Goal: Task Accomplishment & Management: Manage account settings

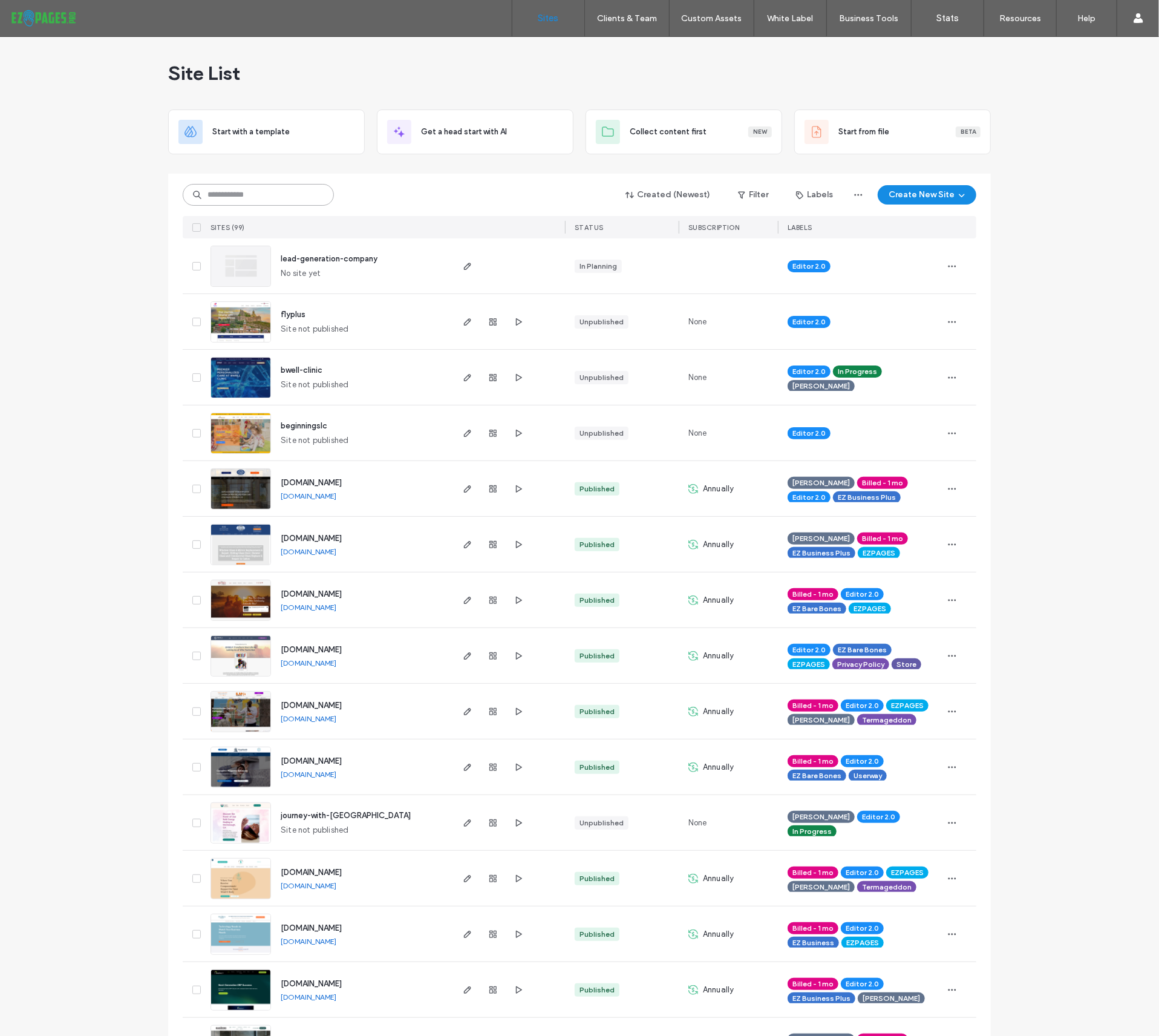
click at [260, 196] on input at bounding box center [258, 195] width 151 height 22
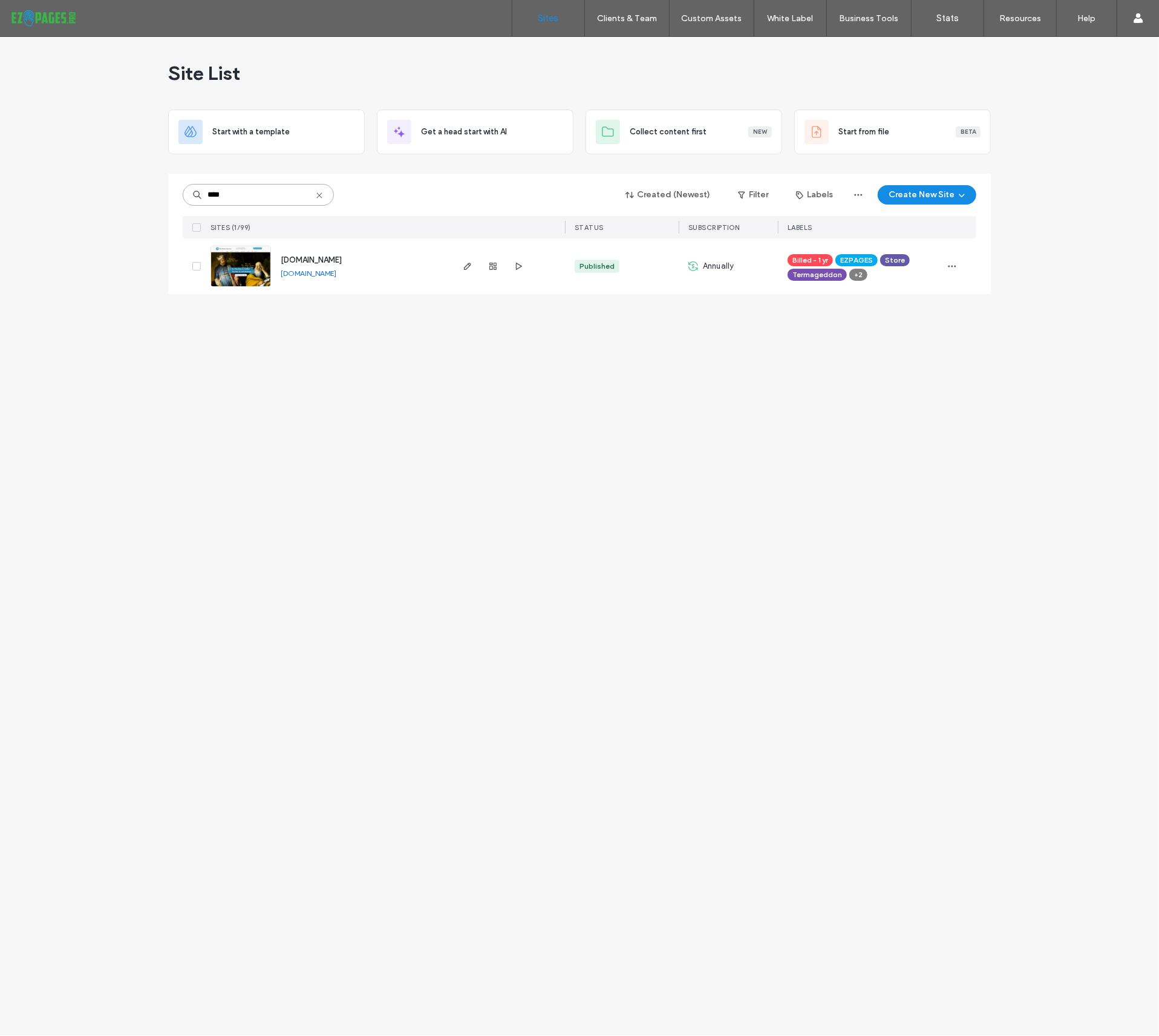
type input "****"
click at [317, 258] on span "[DOMAIN_NAME]" at bounding box center [311, 259] width 61 height 9
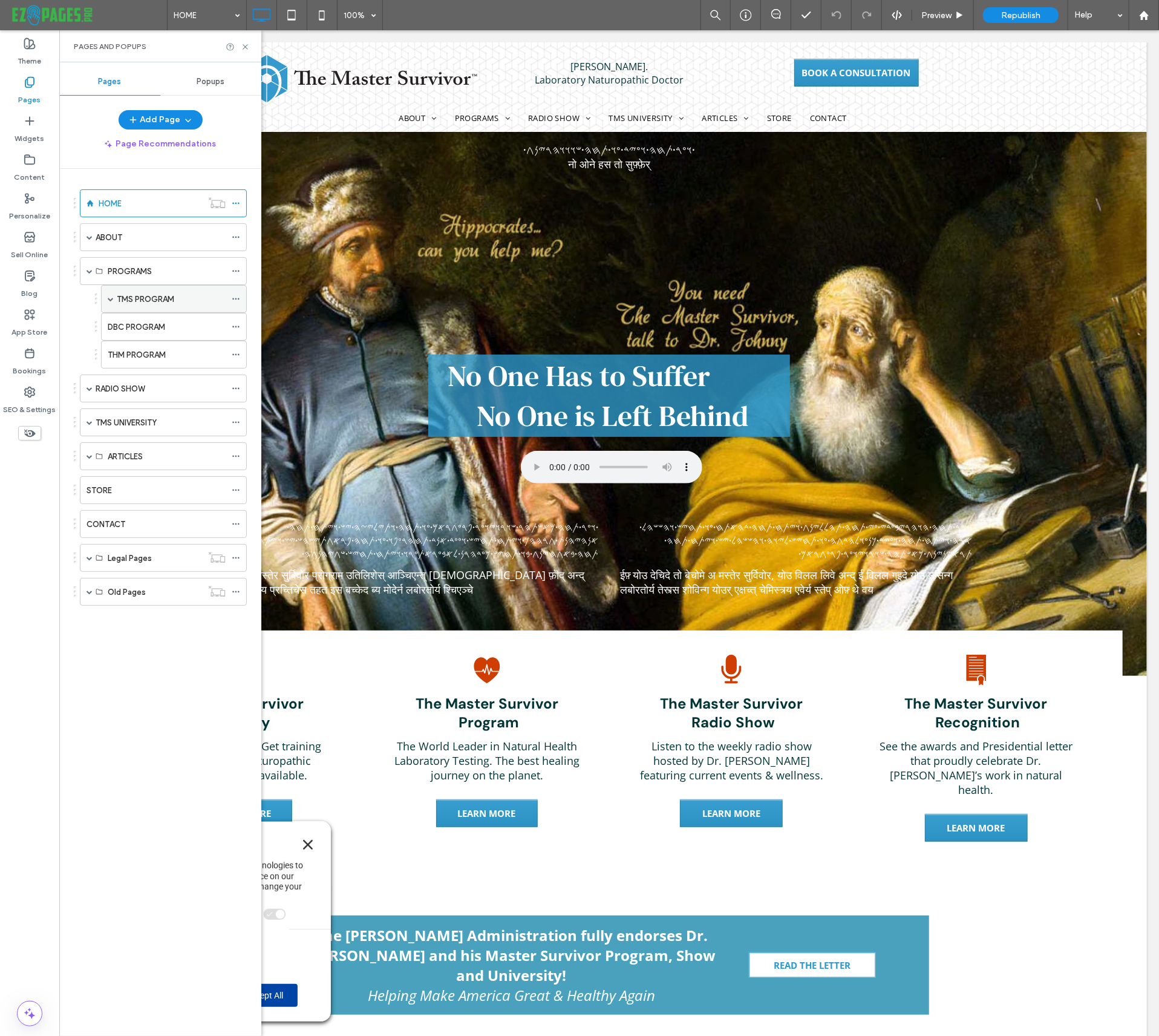
click at [111, 300] on span at bounding box center [111, 299] width 6 height 6
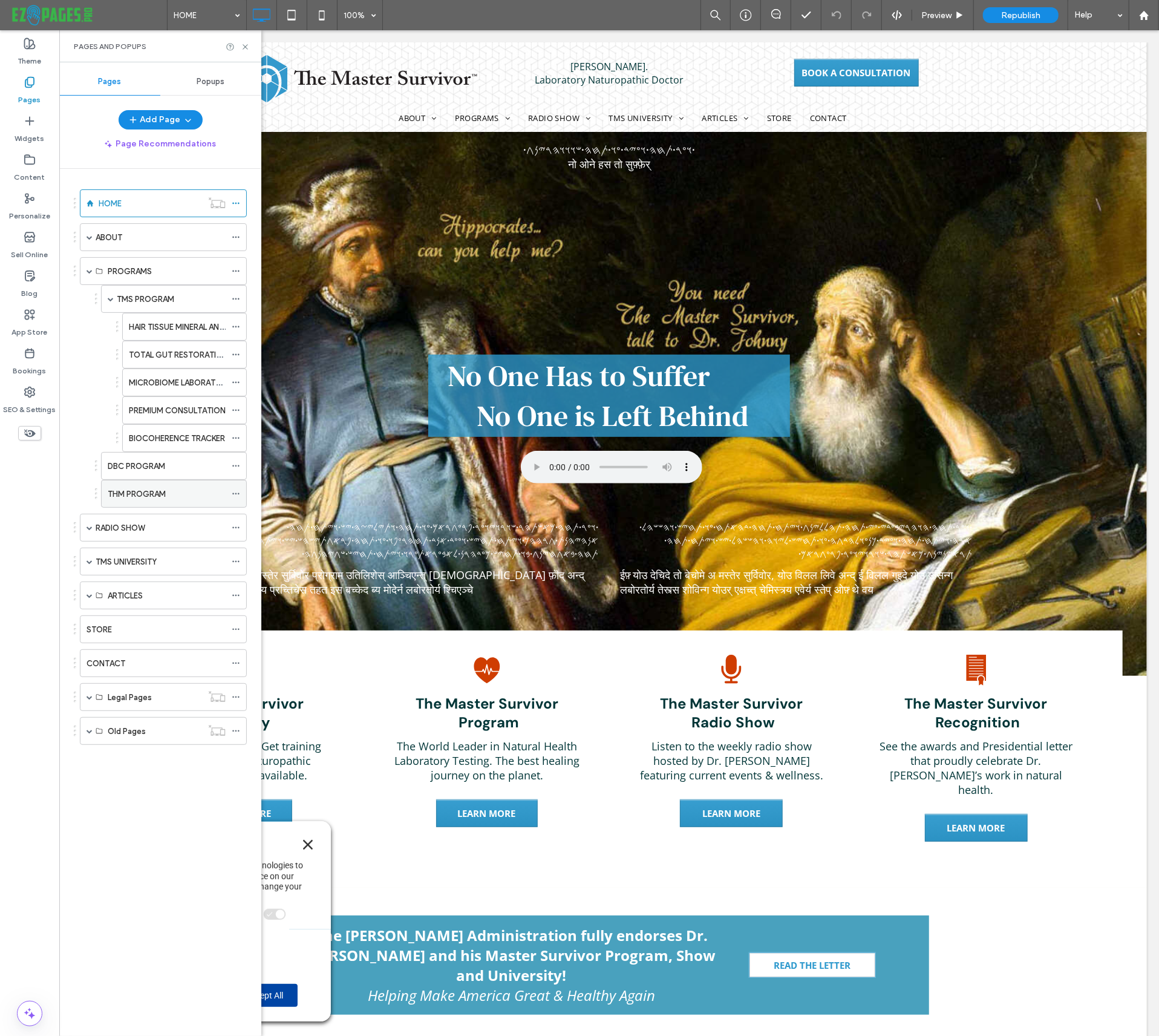
click at [143, 488] on label "THM PROGRAM" at bounding box center [136, 494] width 58 height 21
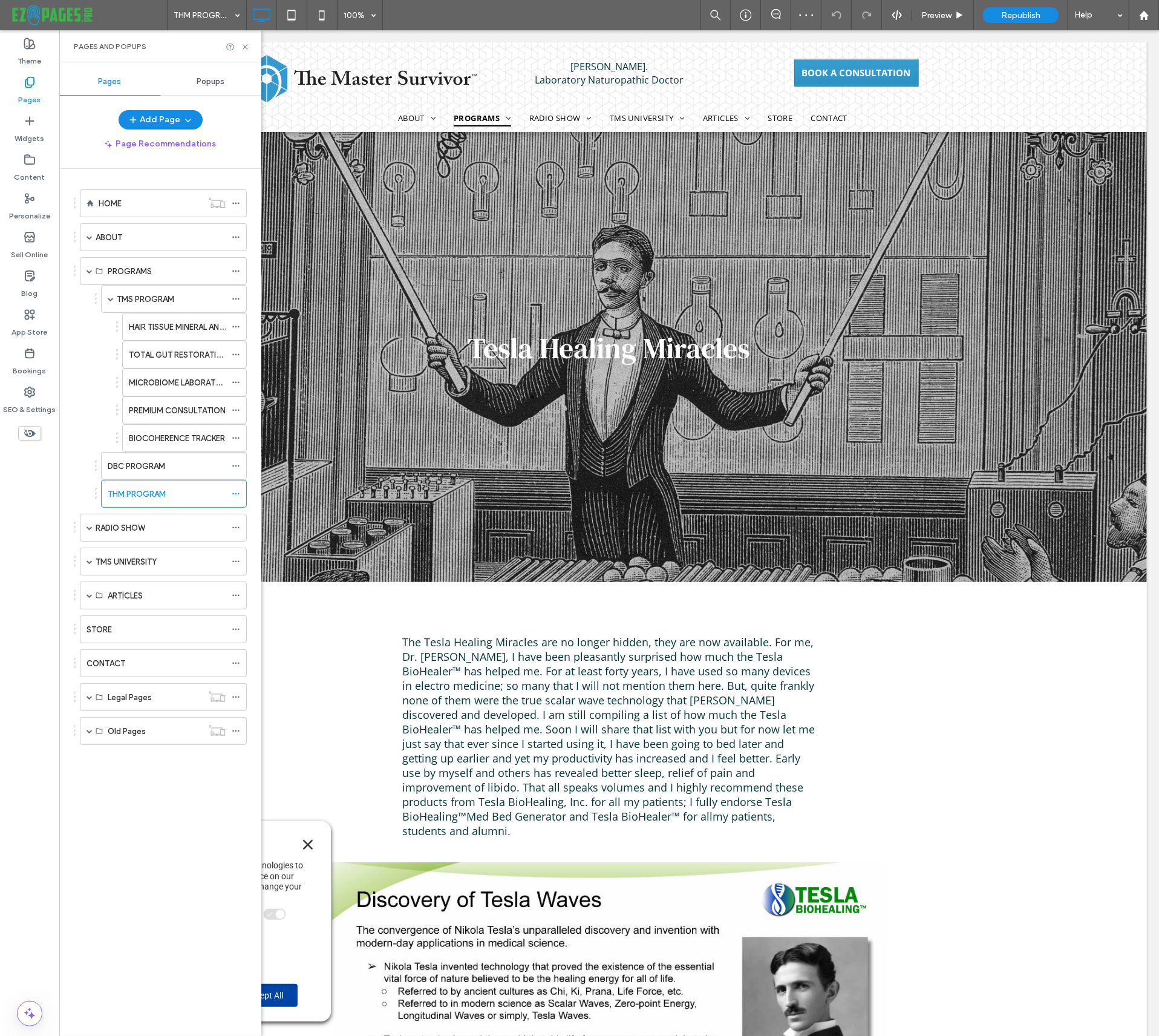
click at [308, 842] on icon "Close" at bounding box center [308, 844] width 10 height 10
click at [172, 460] on div "DBC PROGRAM" at bounding box center [167, 466] width 118 height 13
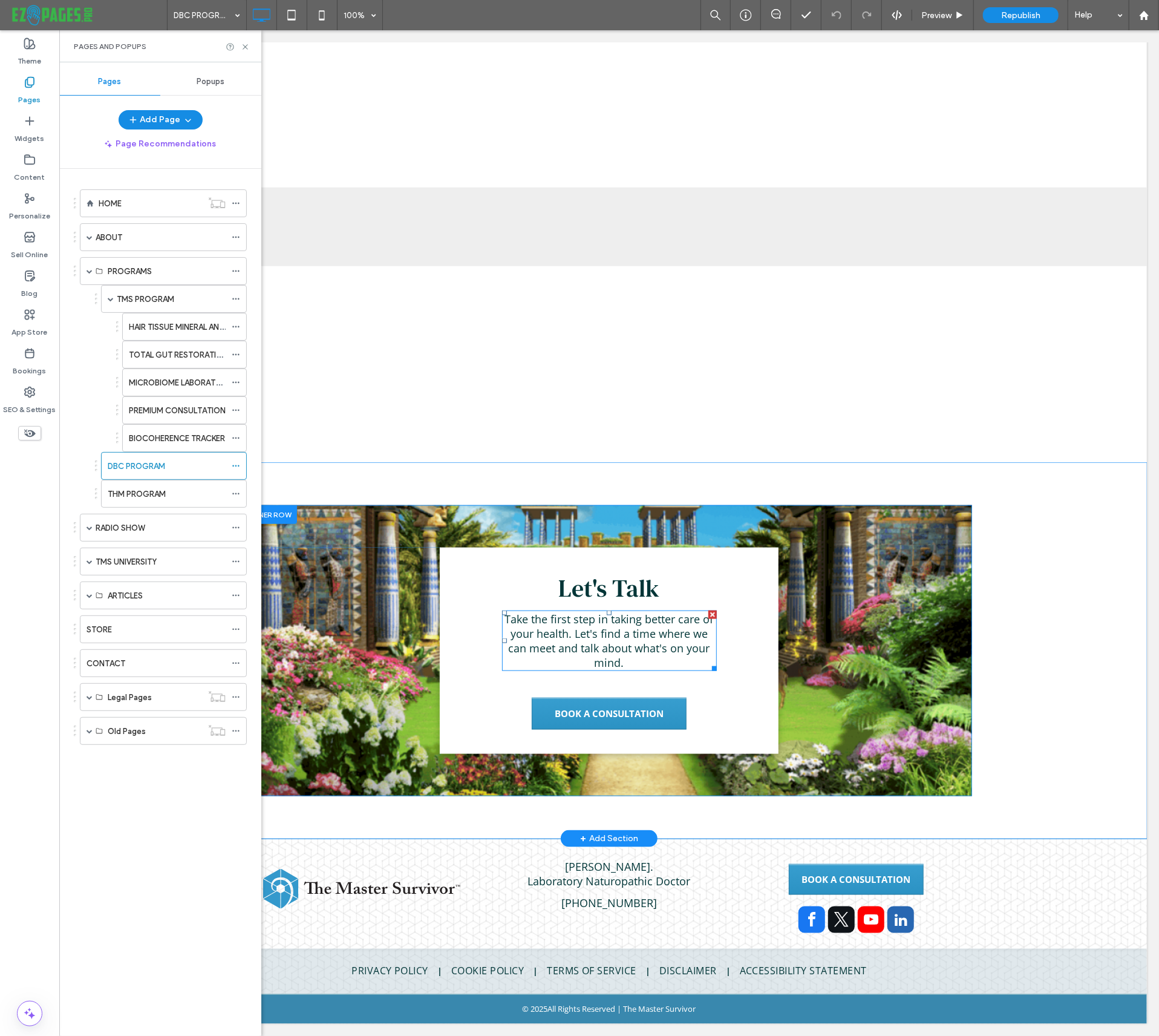
scroll to position [38, 0]
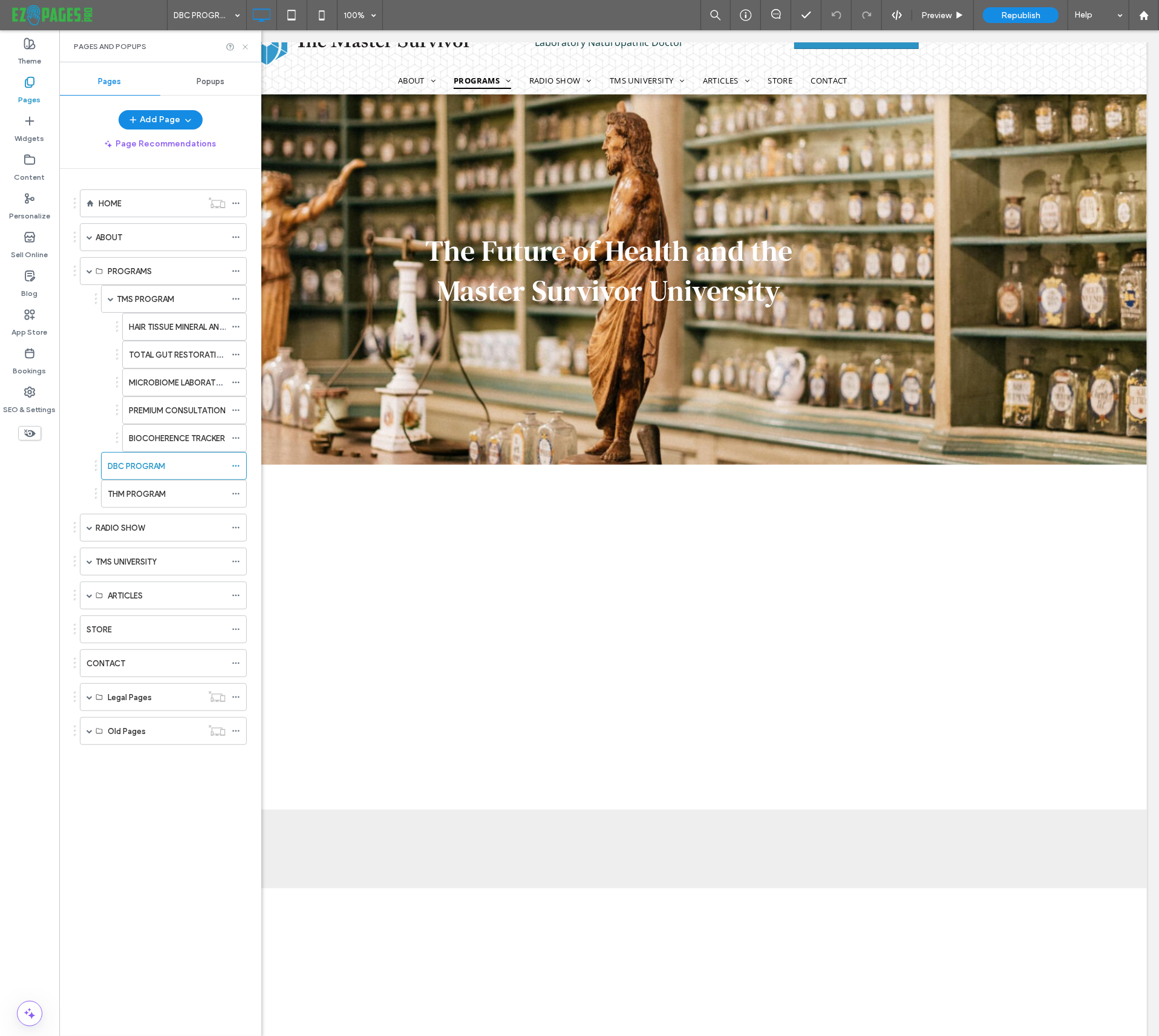
click at [244, 43] on icon at bounding box center [245, 47] width 9 height 9
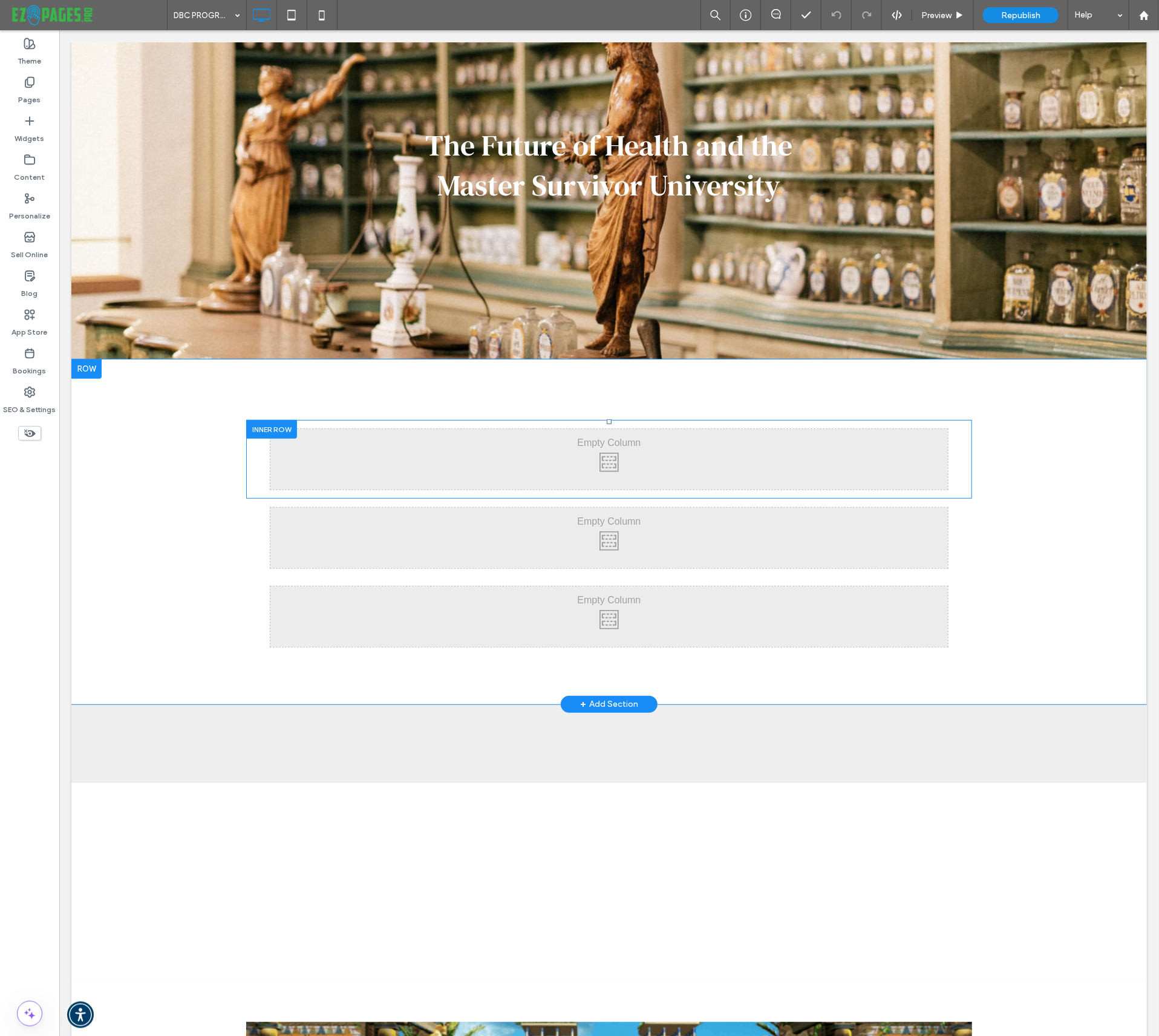
scroll to position [0, 0]
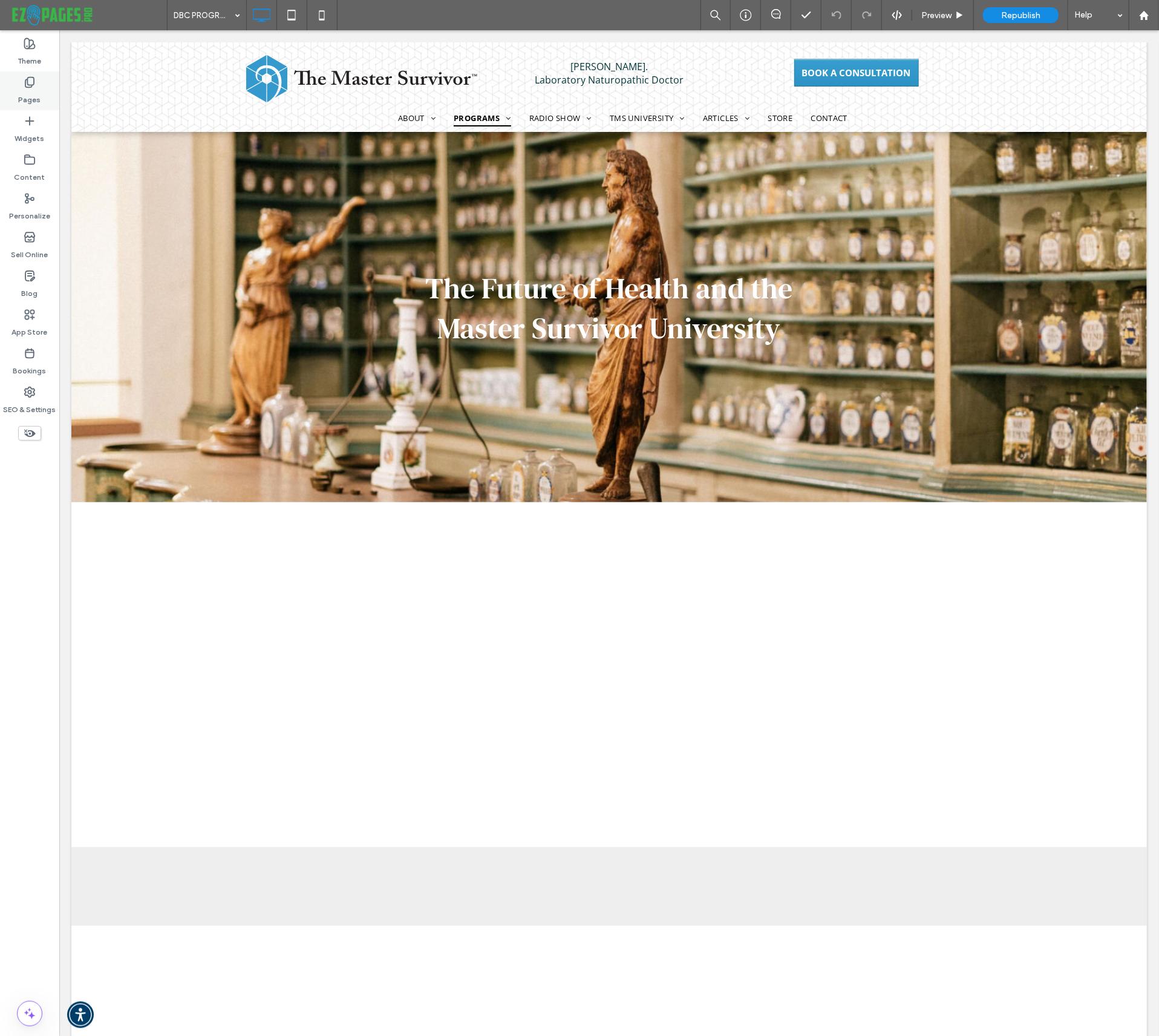
click at [40, 95] on div "Pages" at bounding box center [29, 91] width 59 height 39
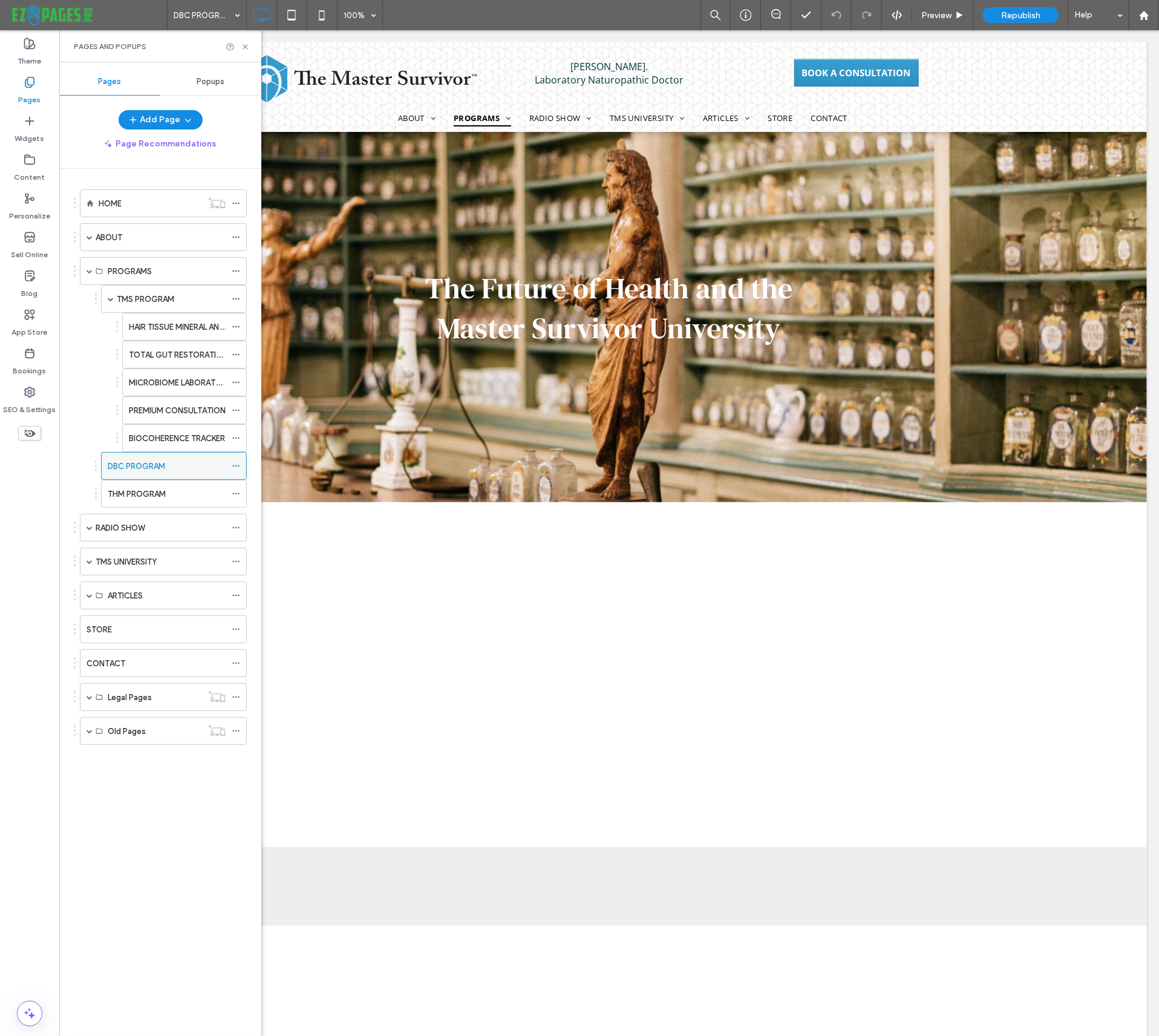
click at [238, 465] on use at bounding box center [235, 466] width 7 height 2
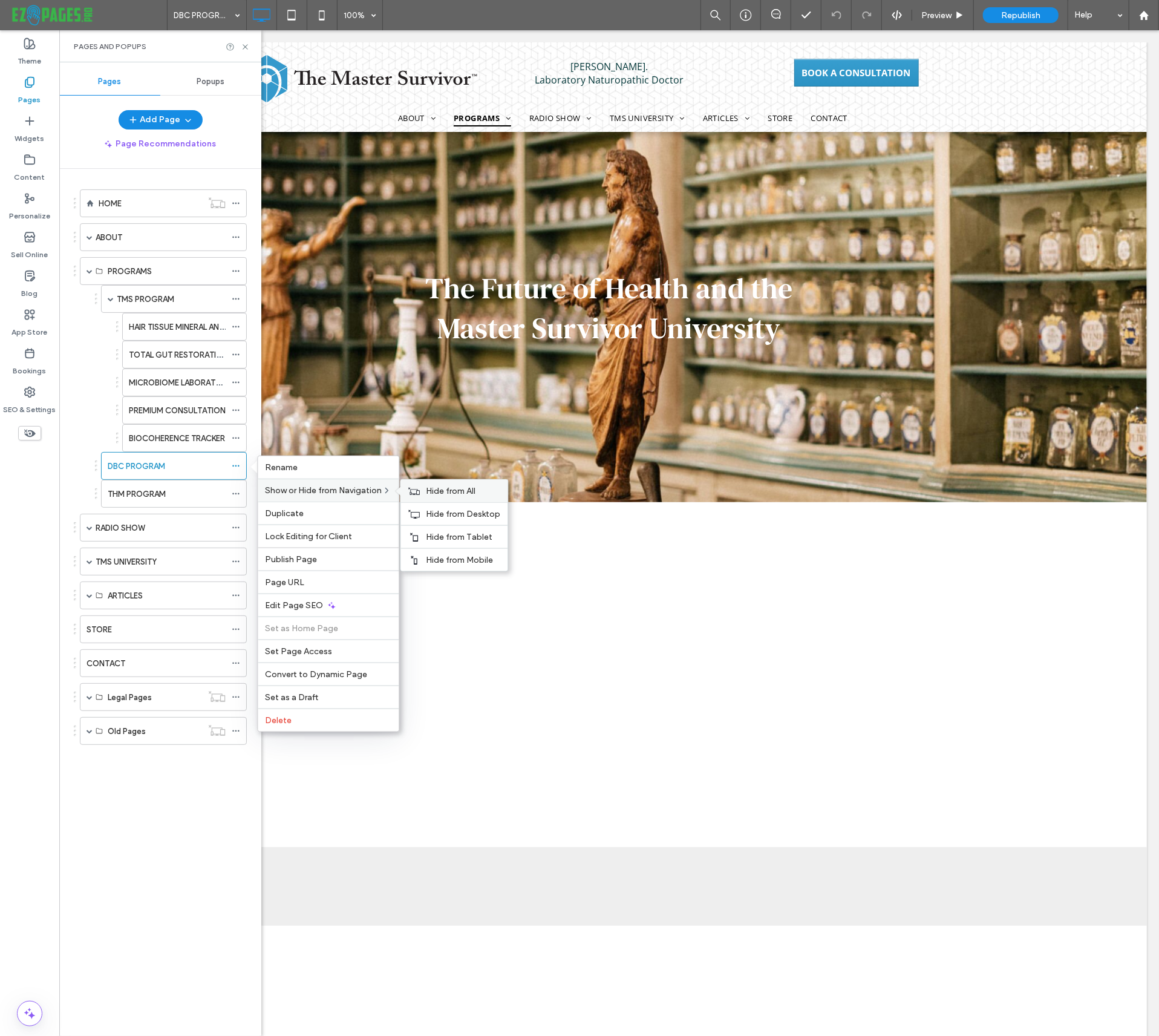
click at [437, 491] on span "Hide from All" at bounding box center [450, 491] width 49 height 10
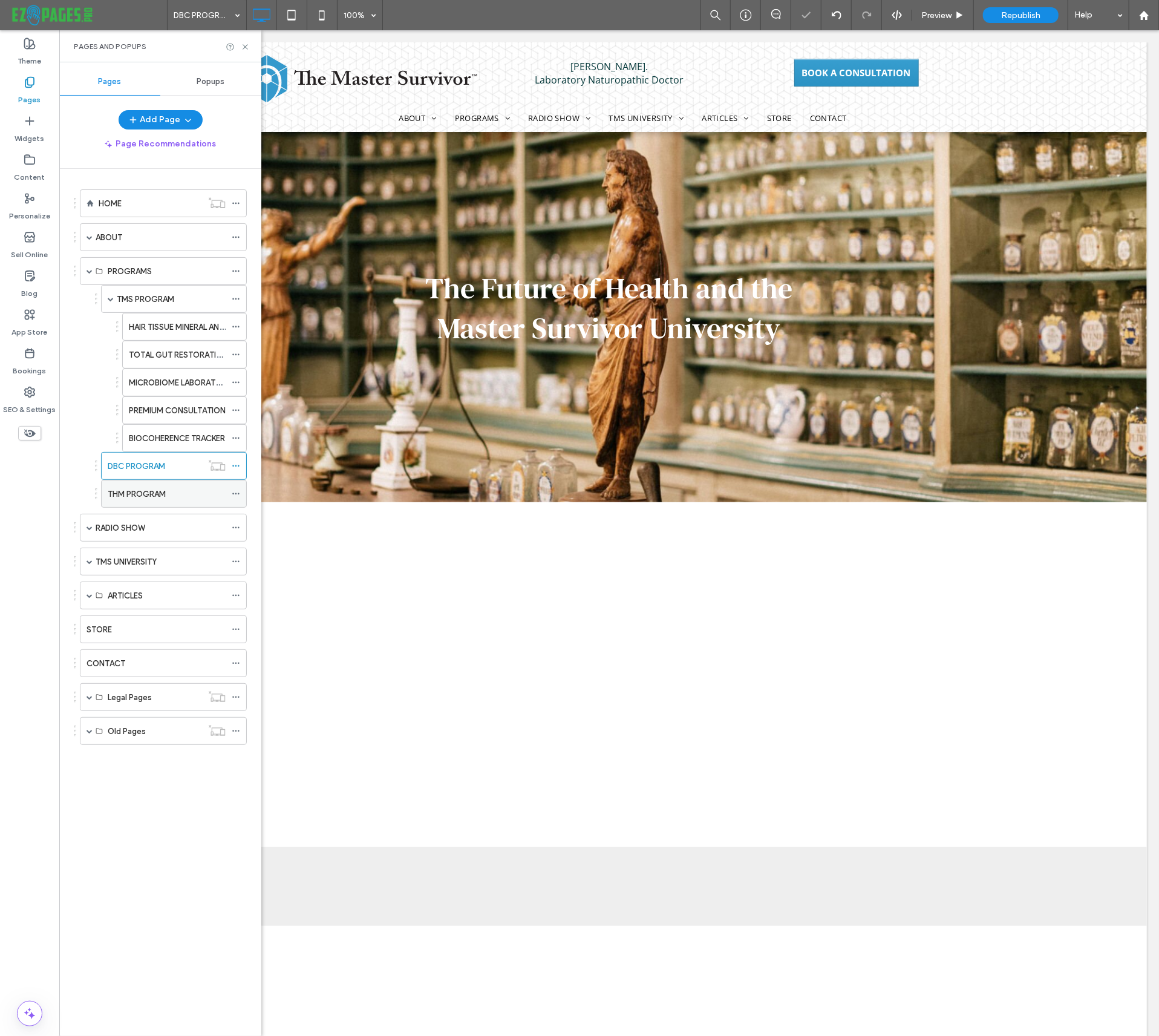
click at [236, 493] on use at bounding box center [235, 494] width 7 height 2
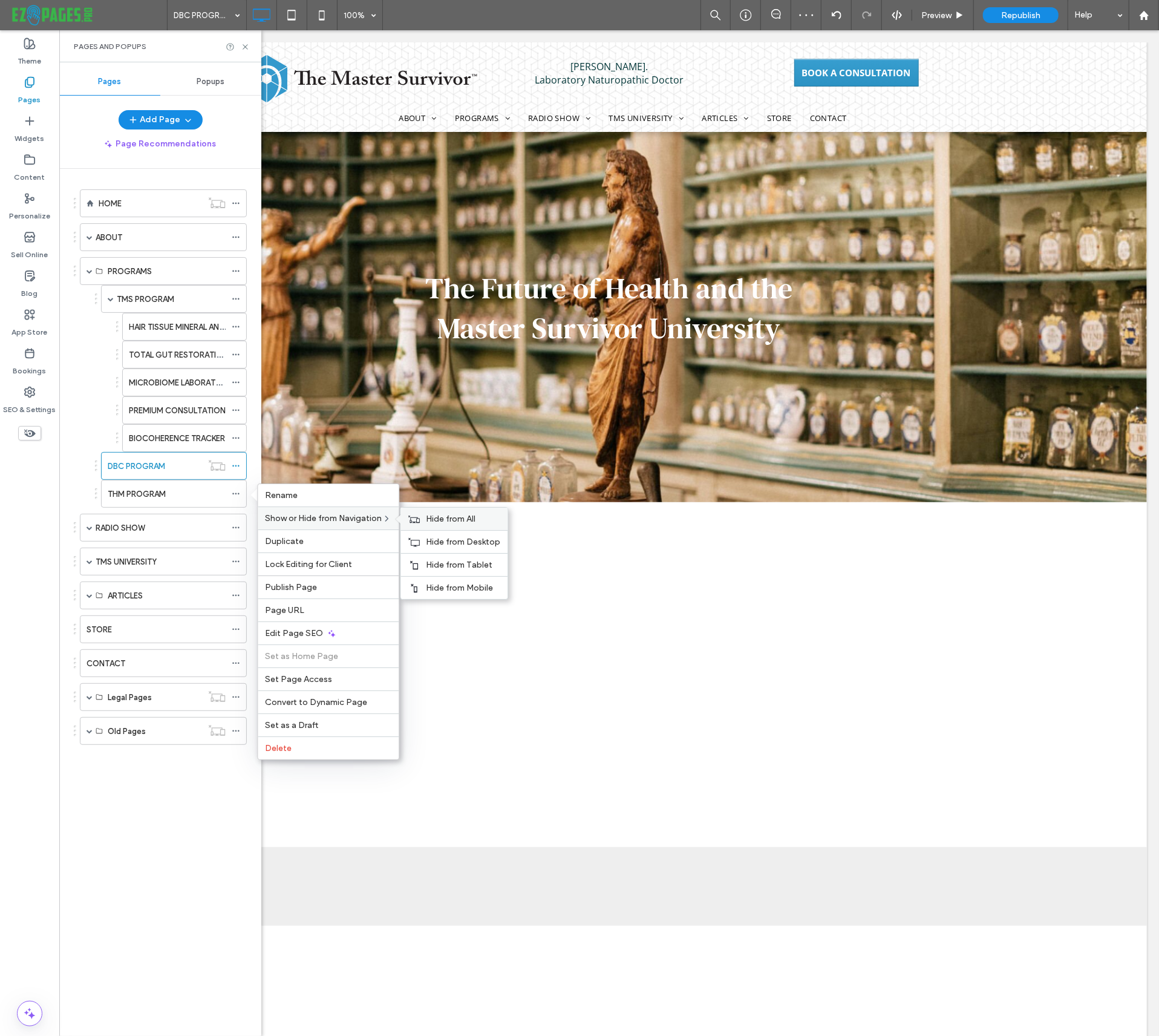
click at [442, 523] on span "Hide from All" at bounding box center [450, 518] width 49 height 10
click at [79, 470] on div "TMS PROGRAM HAIR TISSUE MINERAL ANALYSIS (HTMA) TOTAL GUT RESTORATION (3Rs) MIC…" at bounding box center [160, 396] width 173 height 223
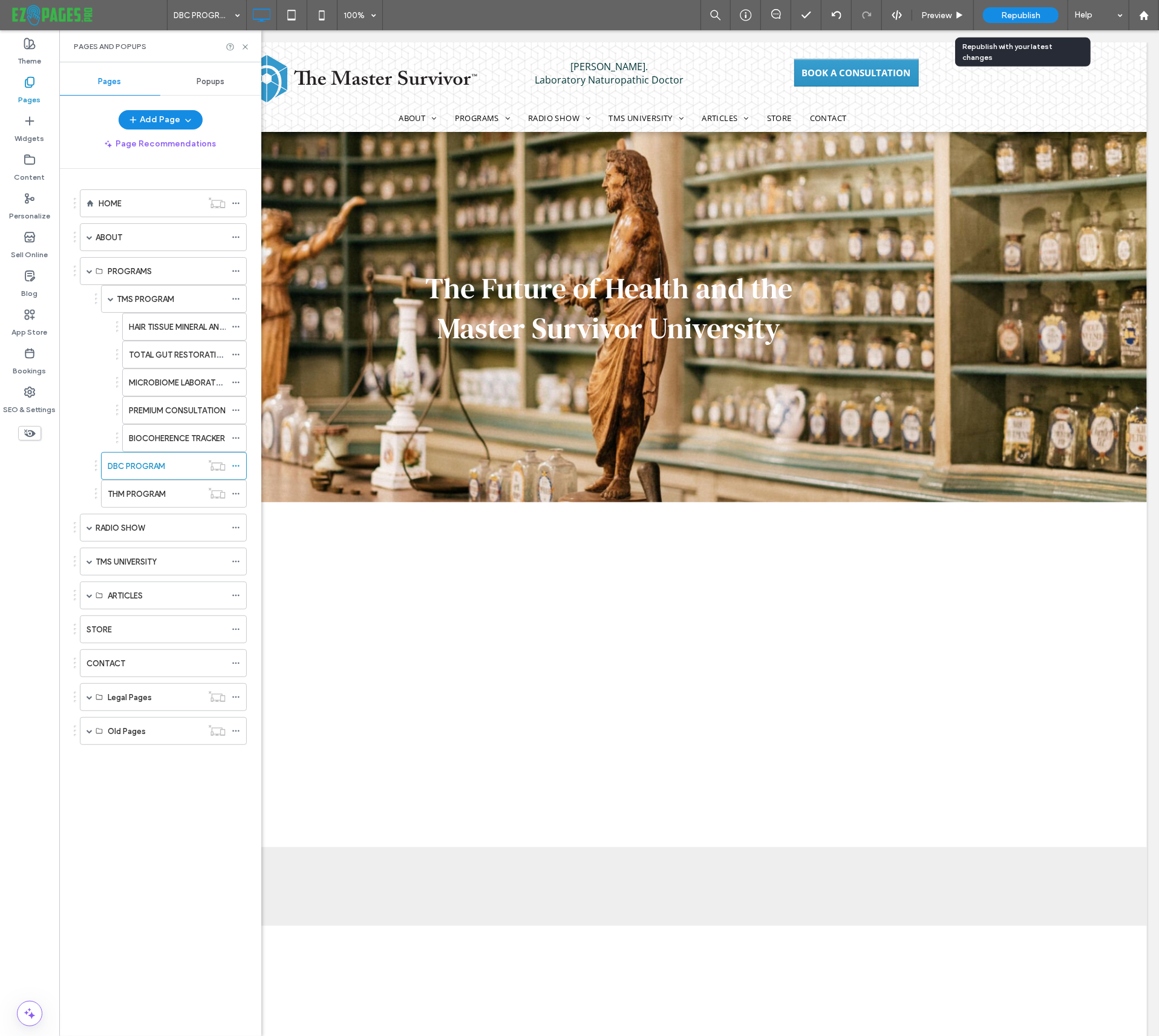
click at [1035, 15] on span "Republish" at bounding box center [1021, 15] width 40 height 10
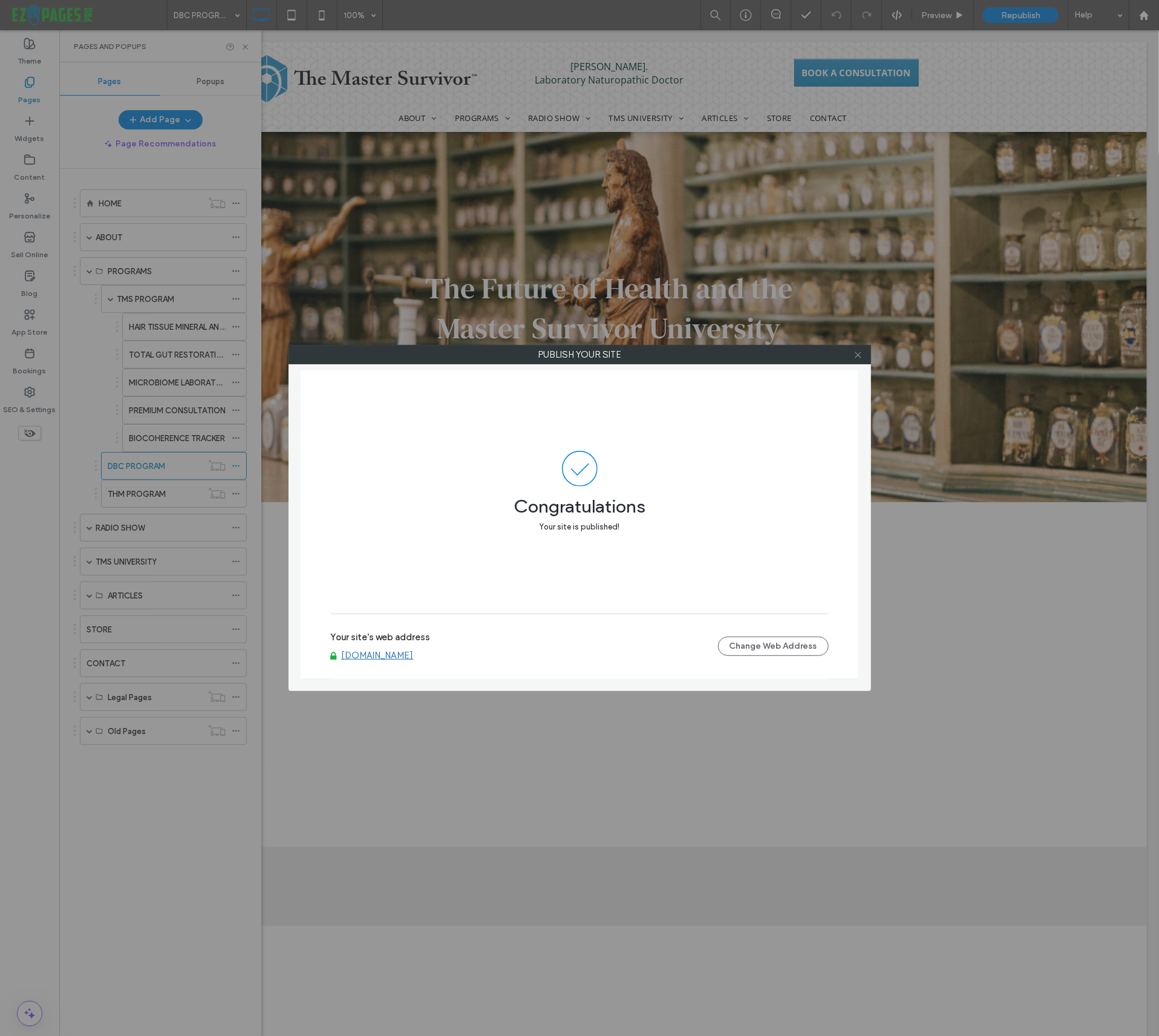
click at [859, 353] on icon at bounding box center [858, 354] width 9 height 9
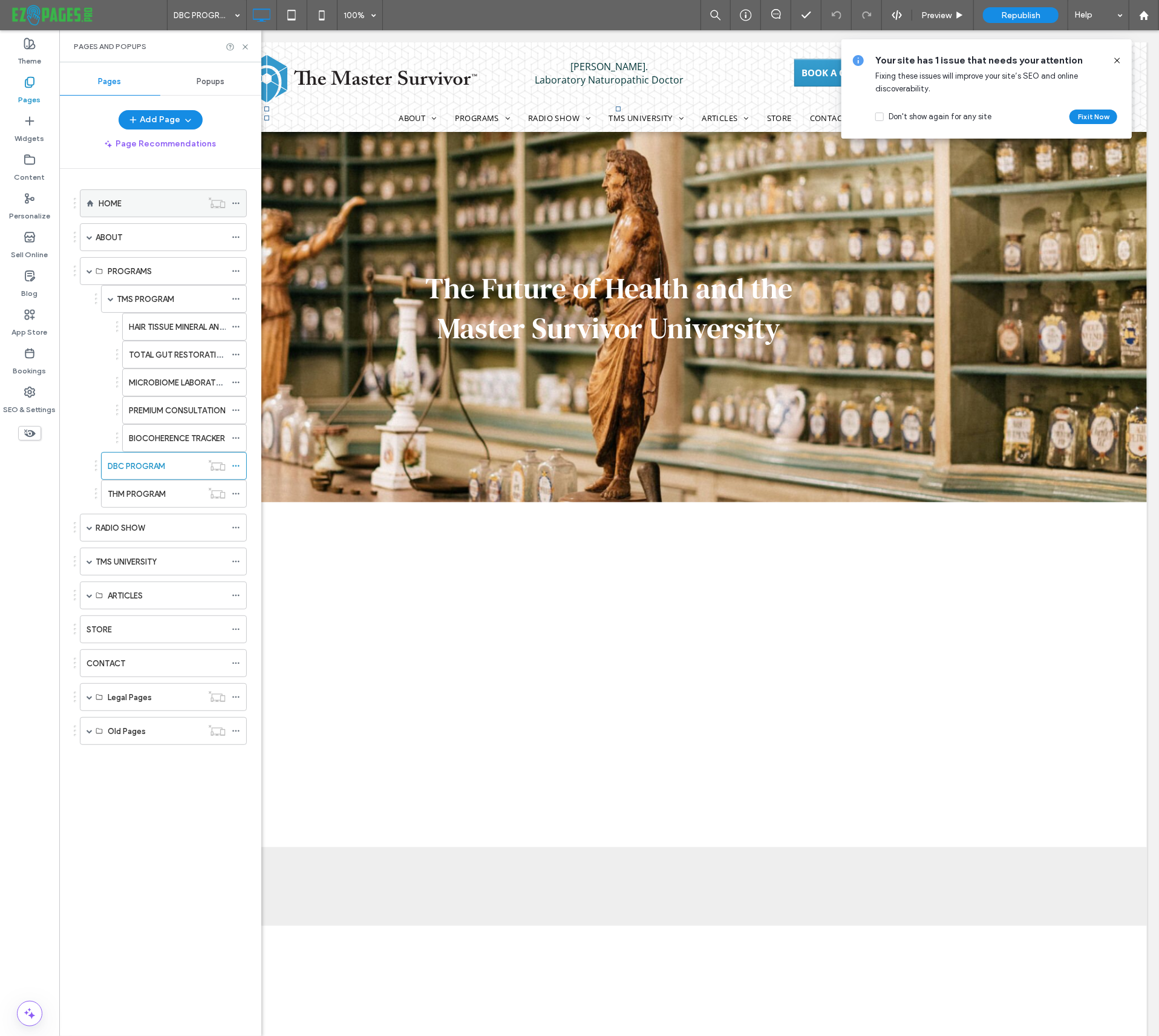
click at [147, 213] on div "HOME" at bounding box center [150, 203] width 104 height 27
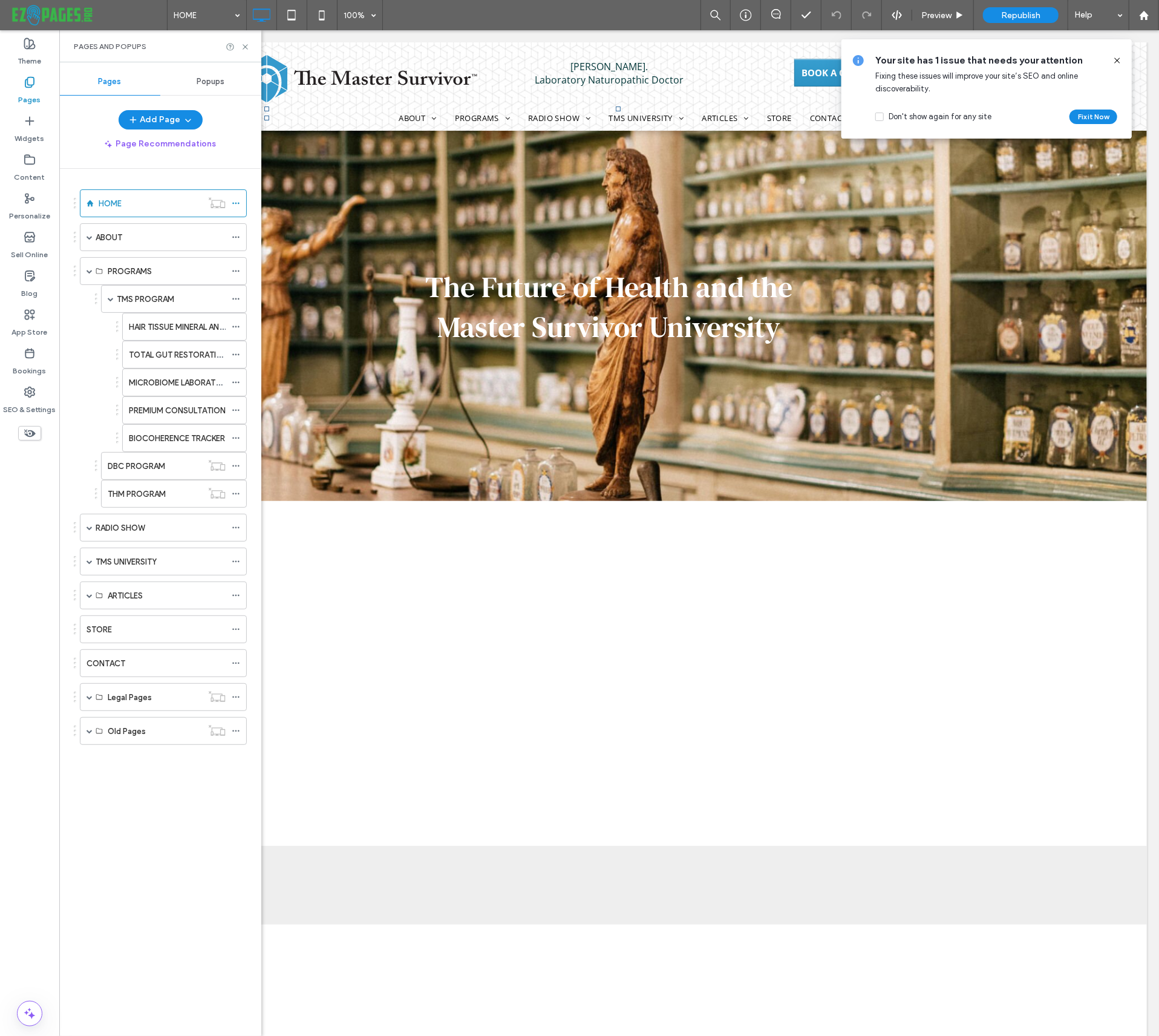
click at [245, 46] on div "HOME 100% Preview Republish Help Site Comments Team & Clients Automate new comm…" at bounding box center [579, 518] width 1159 height 1036
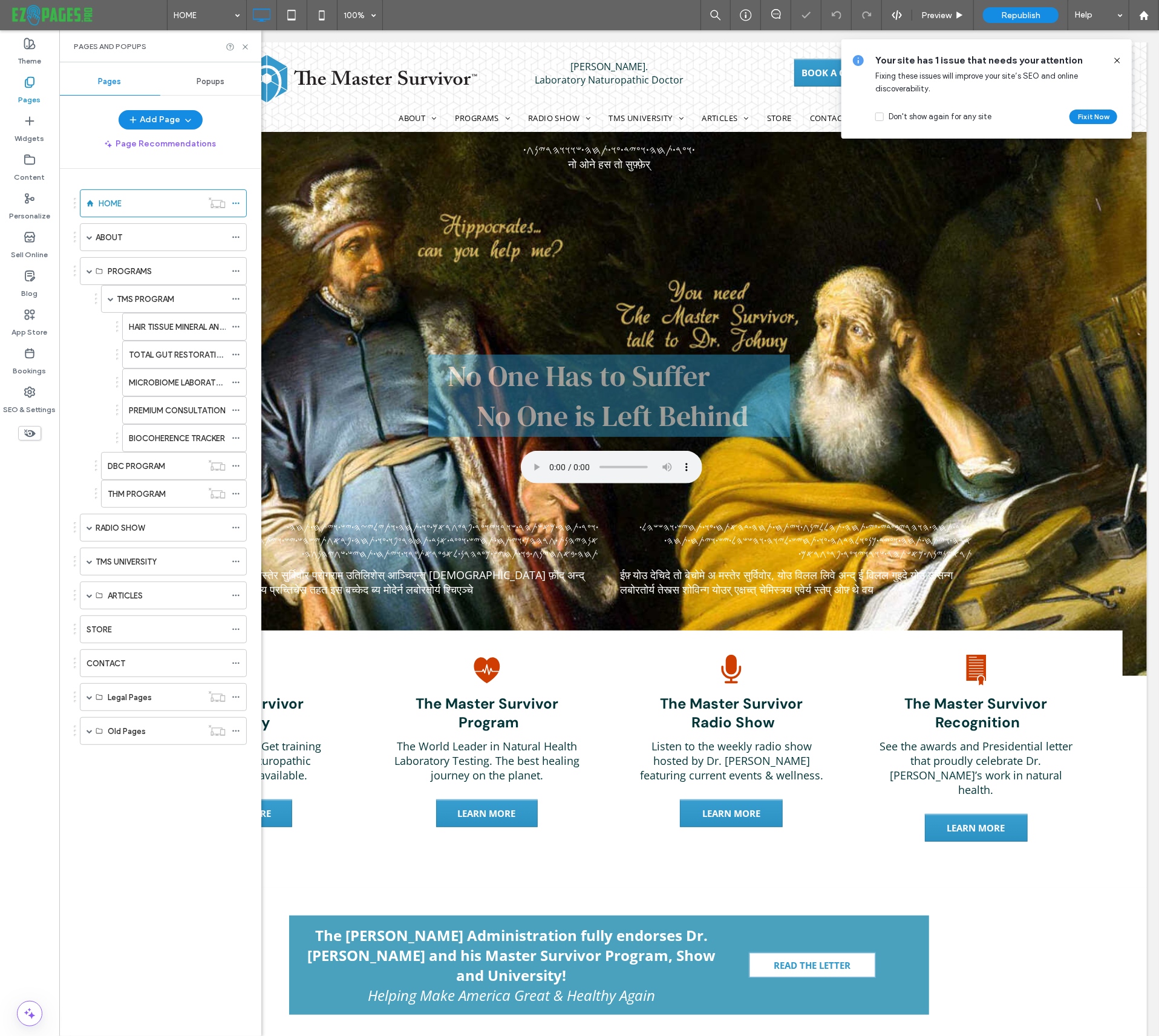
click at [245, 46] on icon at bounding box center [245, 47] width 9 height 9
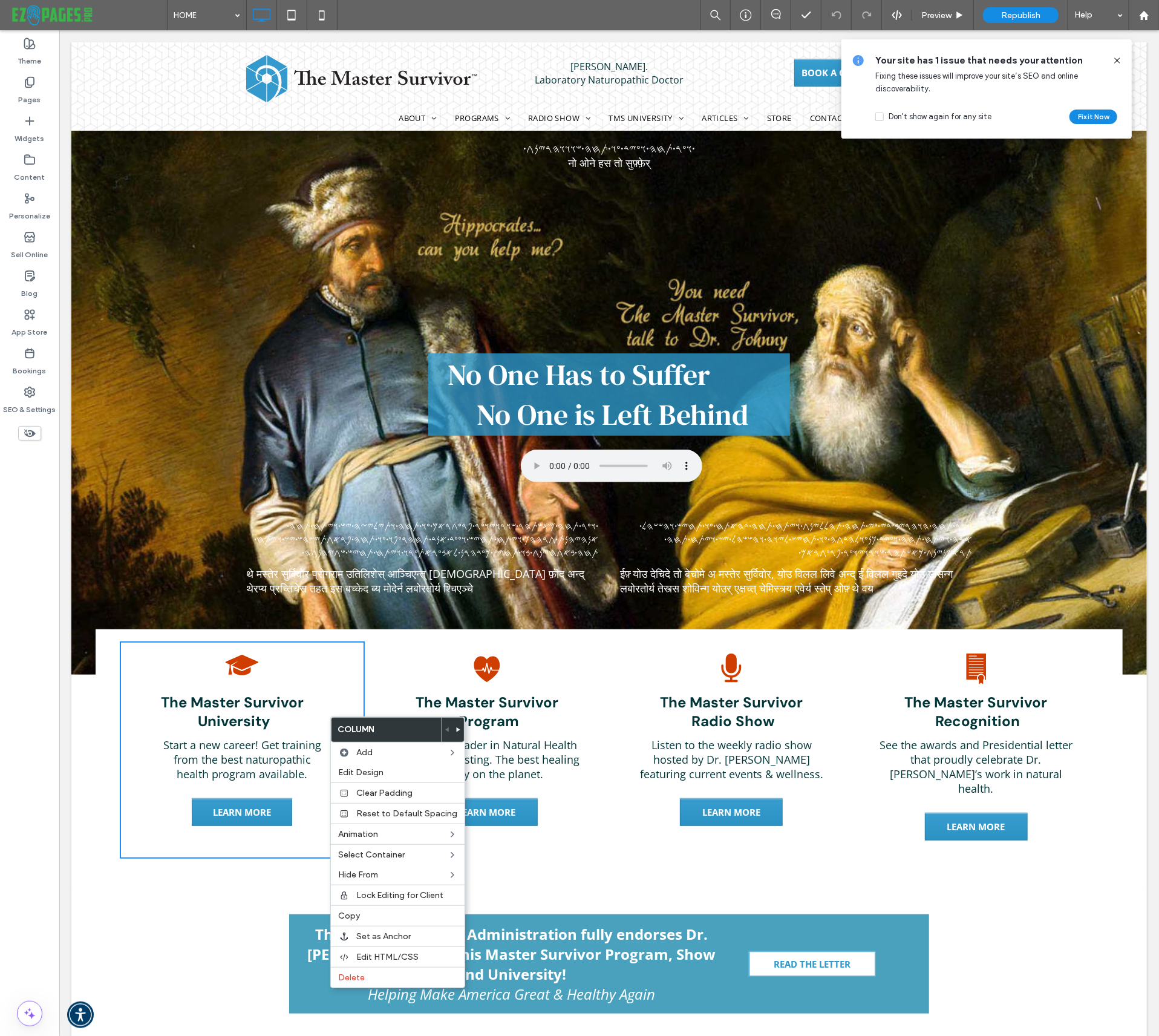
click at [287, 664] on div "Natural Healing The Master Survivor University Start a new career! Get training…" at bounding box center [242, 749] width 245 height 217
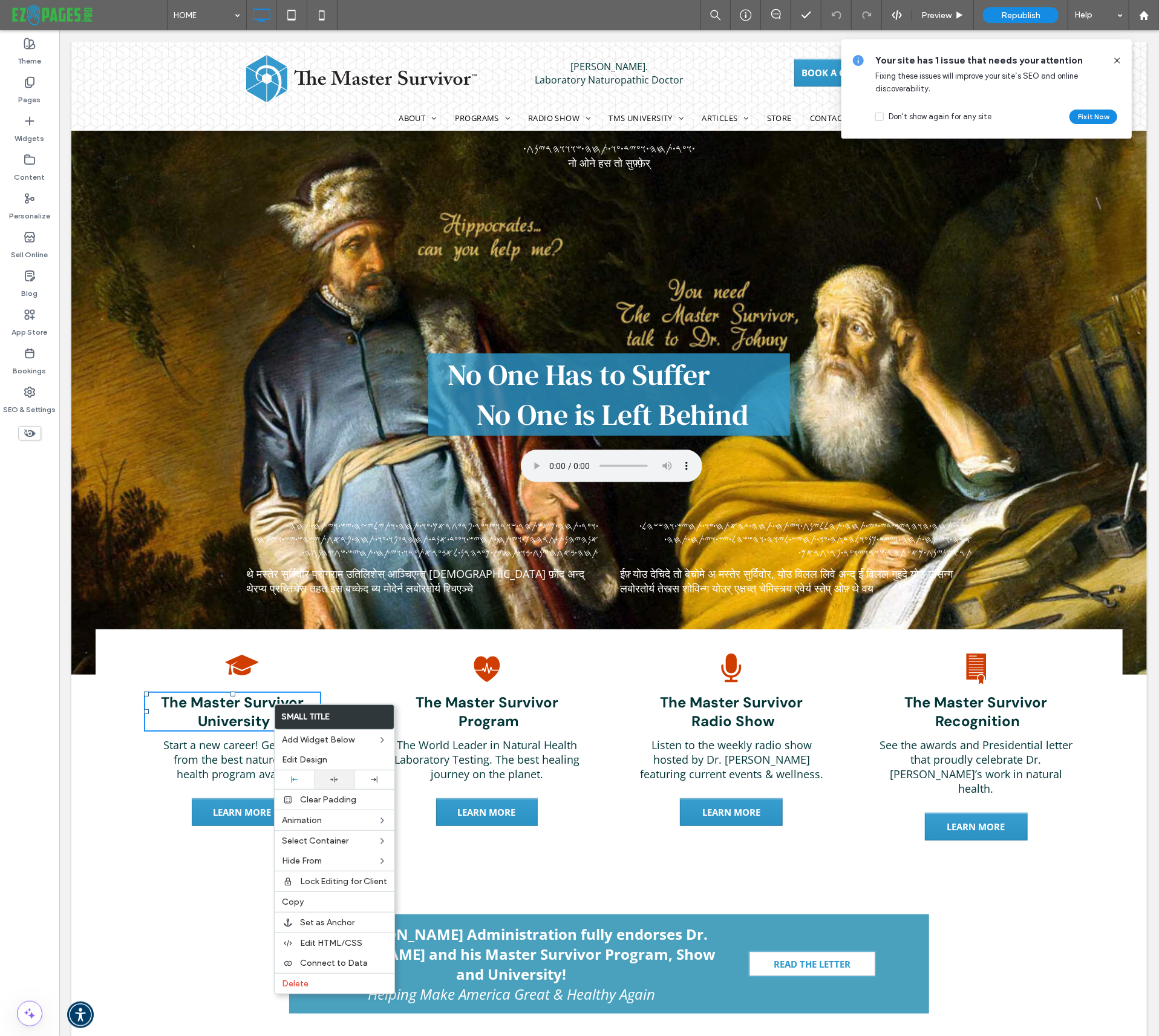
click at [336, 778] on icon at bounding box center [334, 780] width 8 height 8
click at [229, 764] on div "Start a new career! Get training from the best naturopathic health program avai…" at bounding box center [241, 759] width 158 height 46
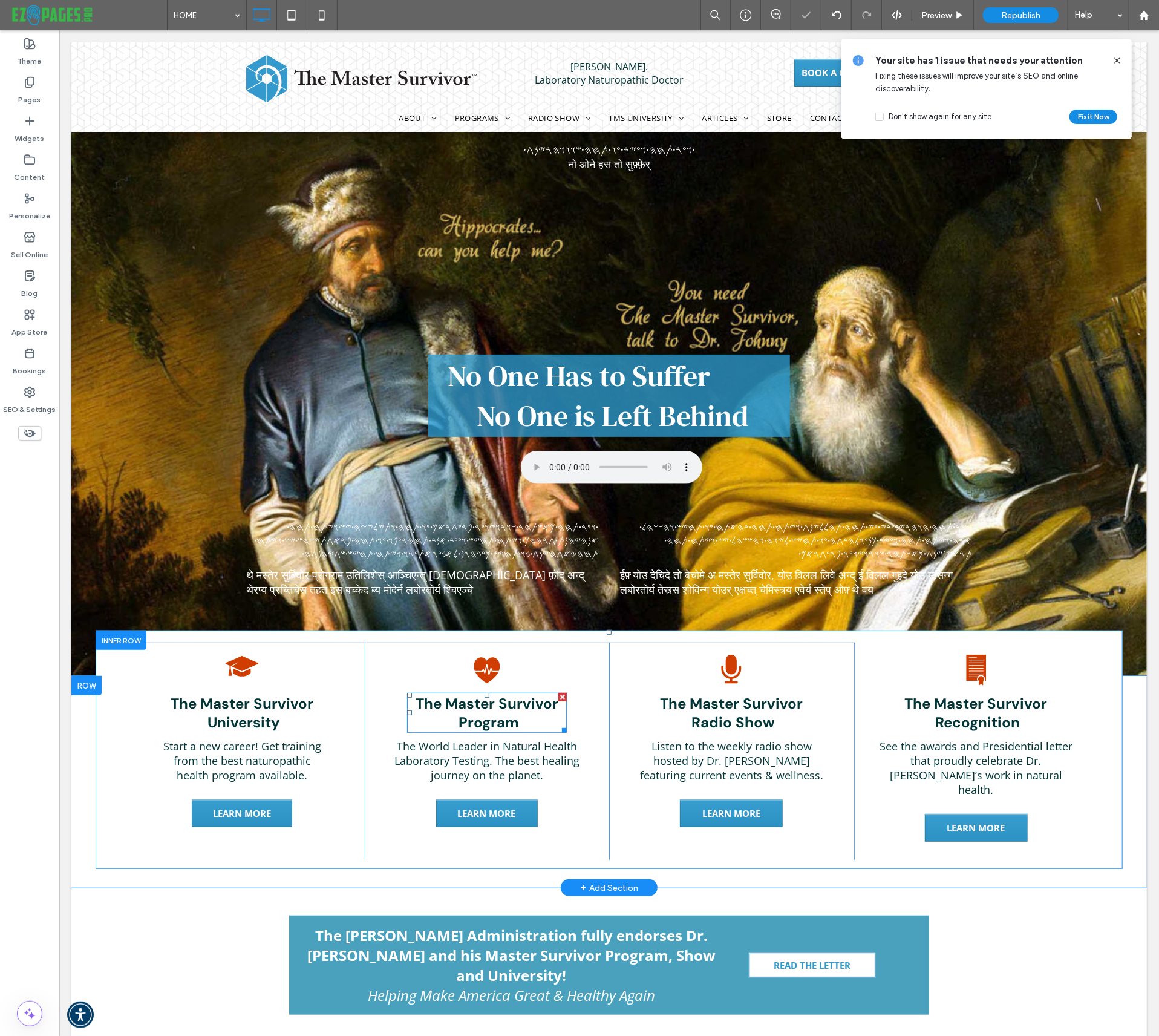
click at [463, 714] on h4 "The Master Survivor Program" at bounding box center [487, 712] width 160 height 40
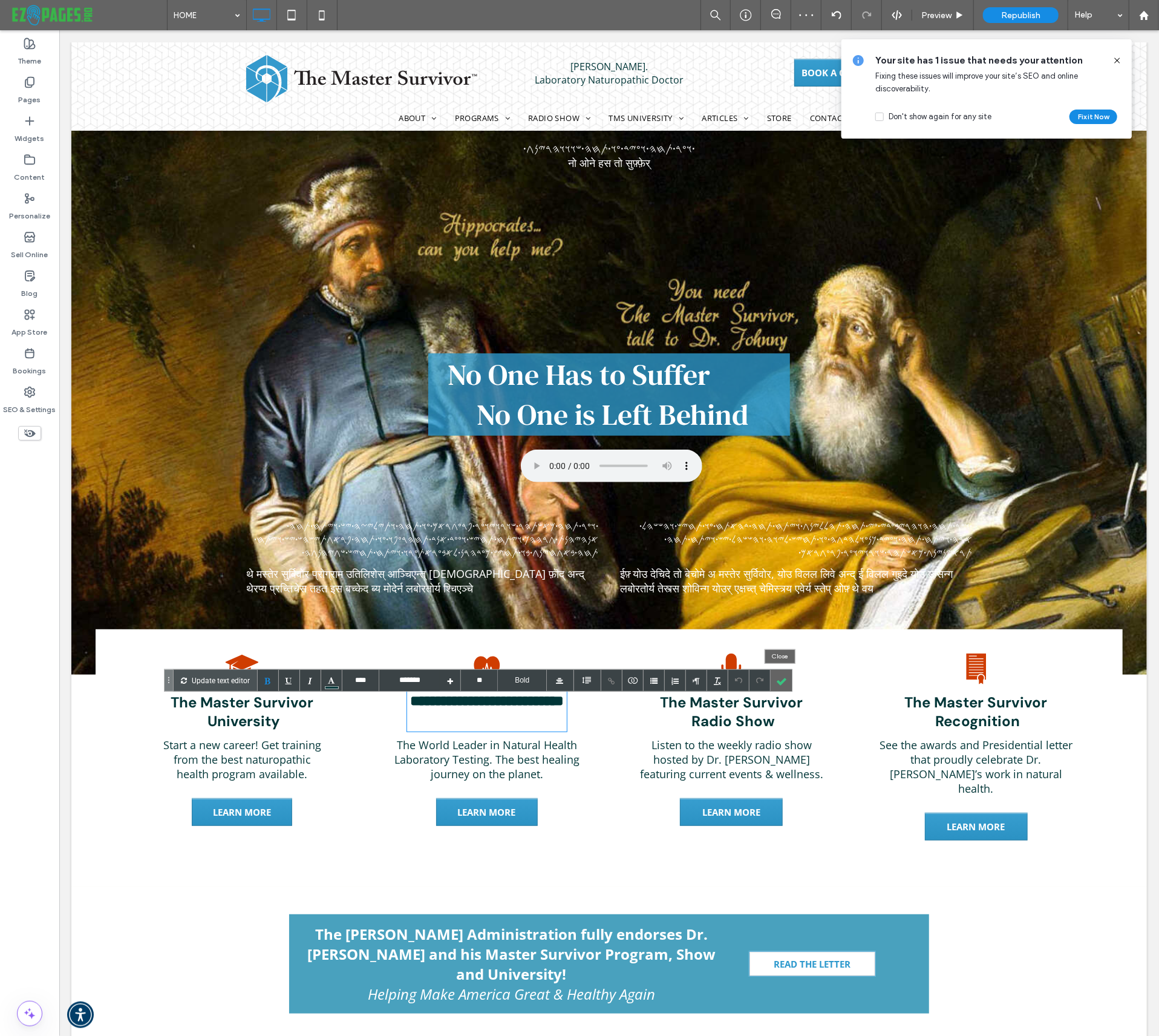
click at [780, 680] on div at bounding box center [781, 680] width 21 height 21
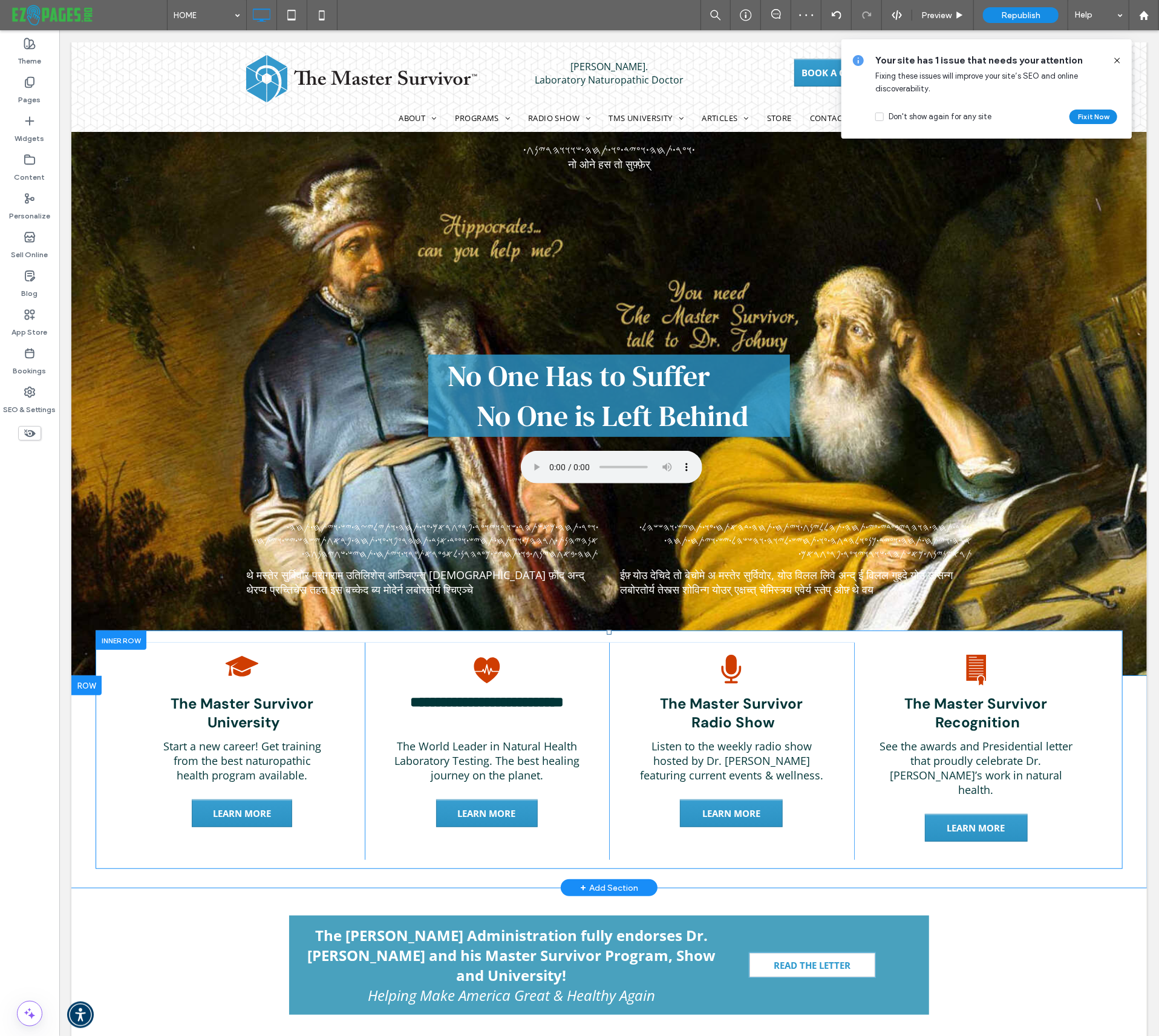
drag, startPoint x: 532, startPoint y: 742, endPoint x: 473, endPoint y: 711, distance: 66.6
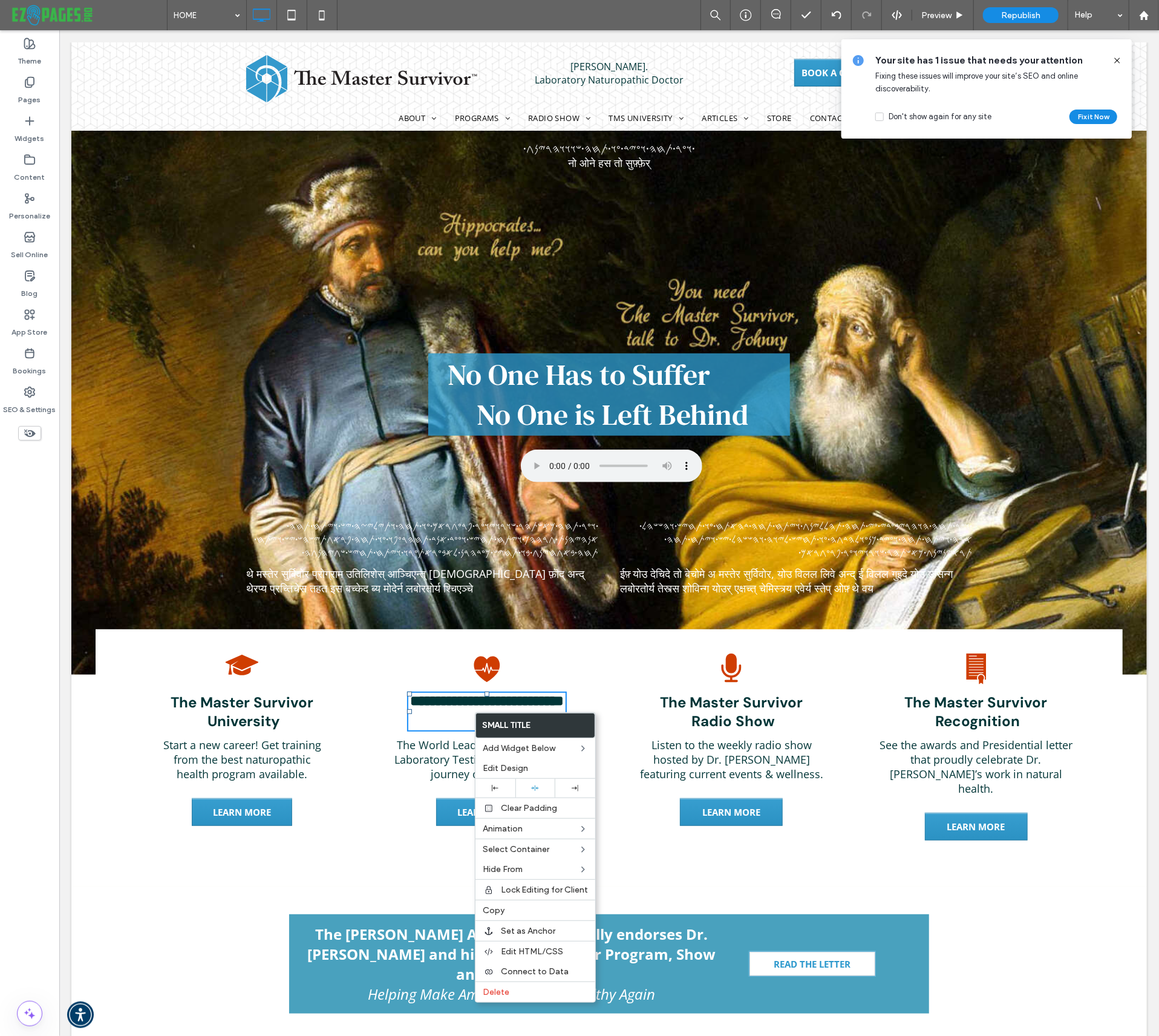
click at [583, 656] on div "**********" at bounding box center [487, 749] width 245 height 217
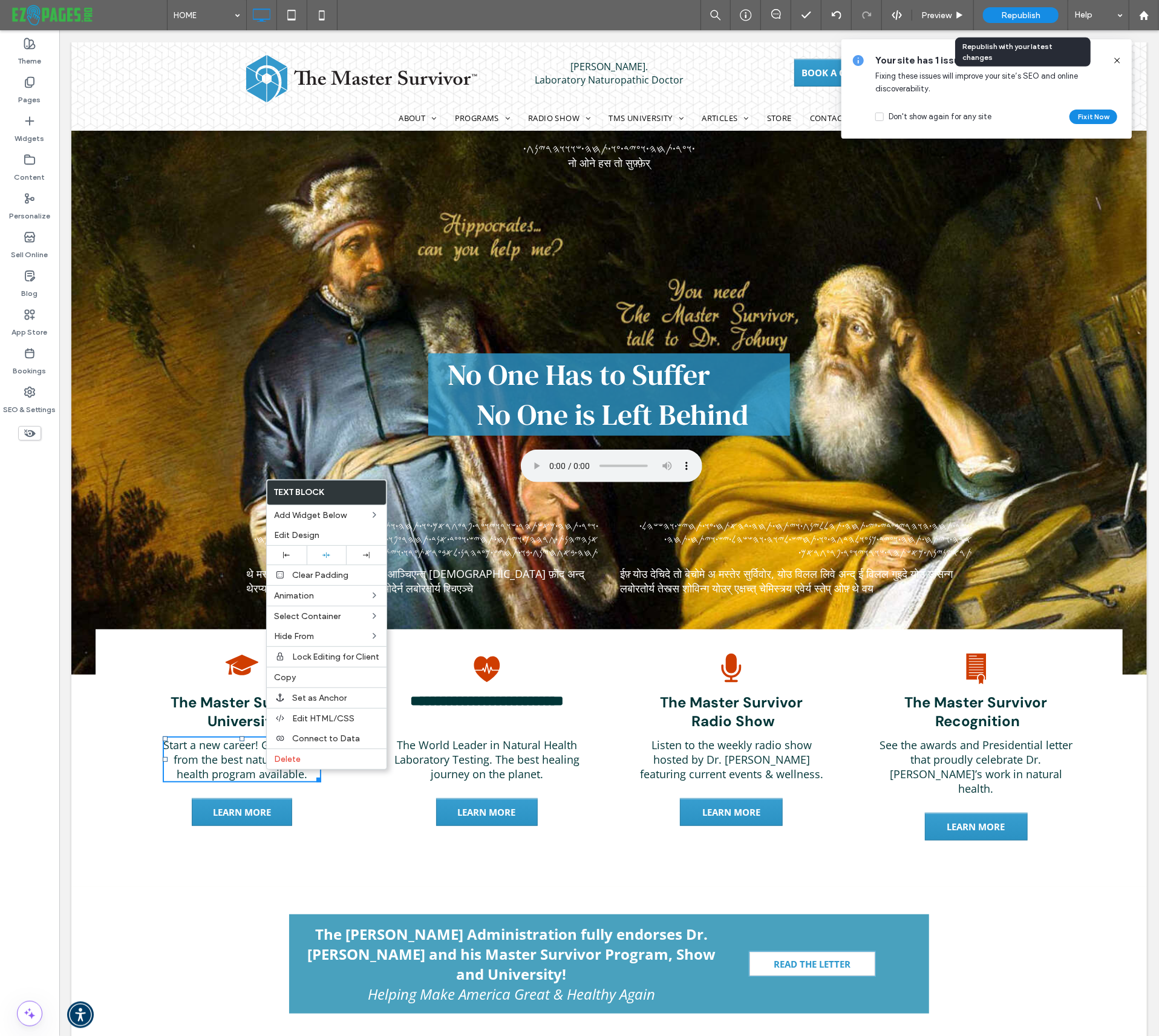
click at [1008, 15] on span "Republish" at bounding box center [1021, 15] width 40 height 10
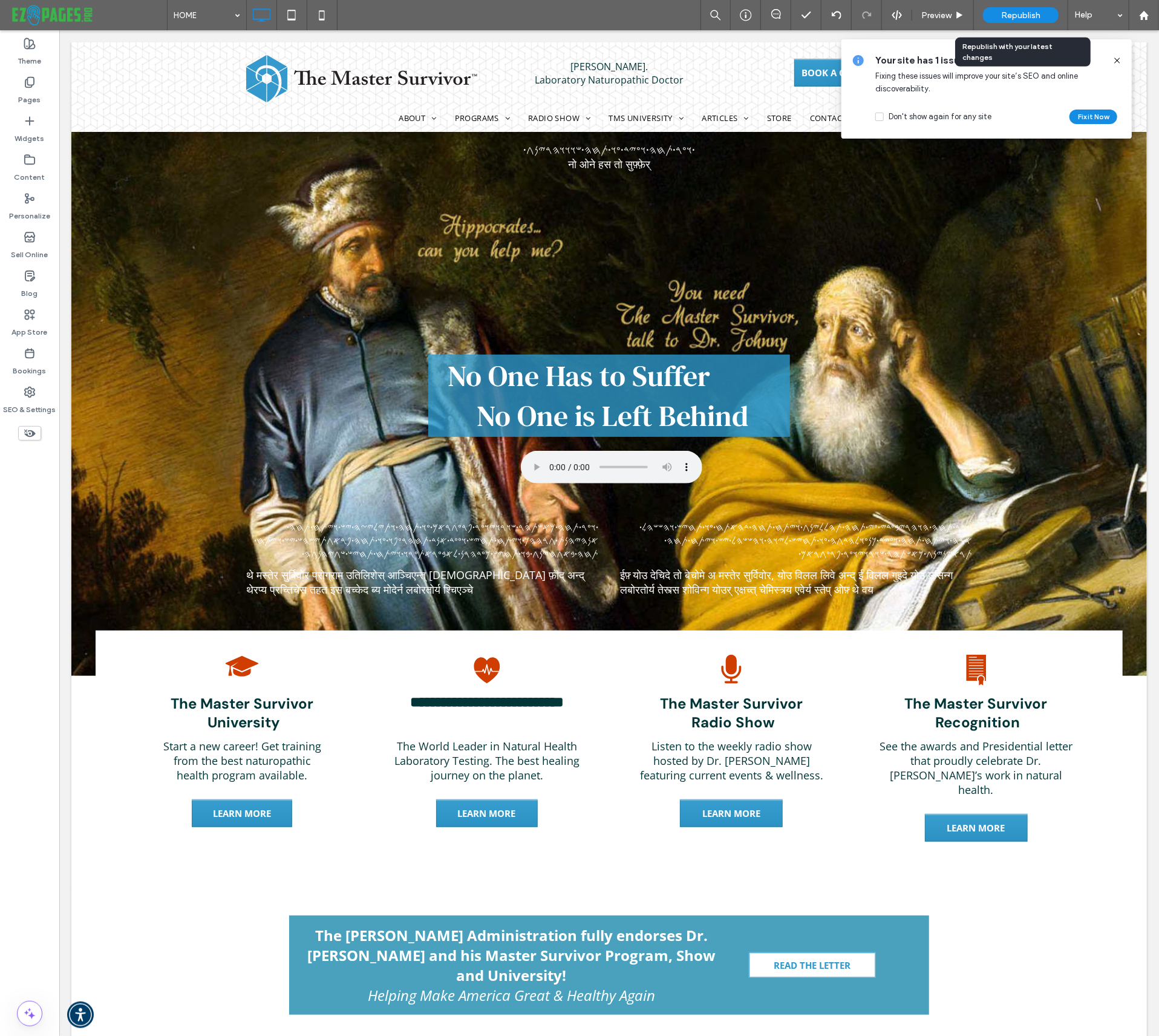
click at [1008, 15] on span "Republish" at bounding box center [1021, 15] width 40 height 10
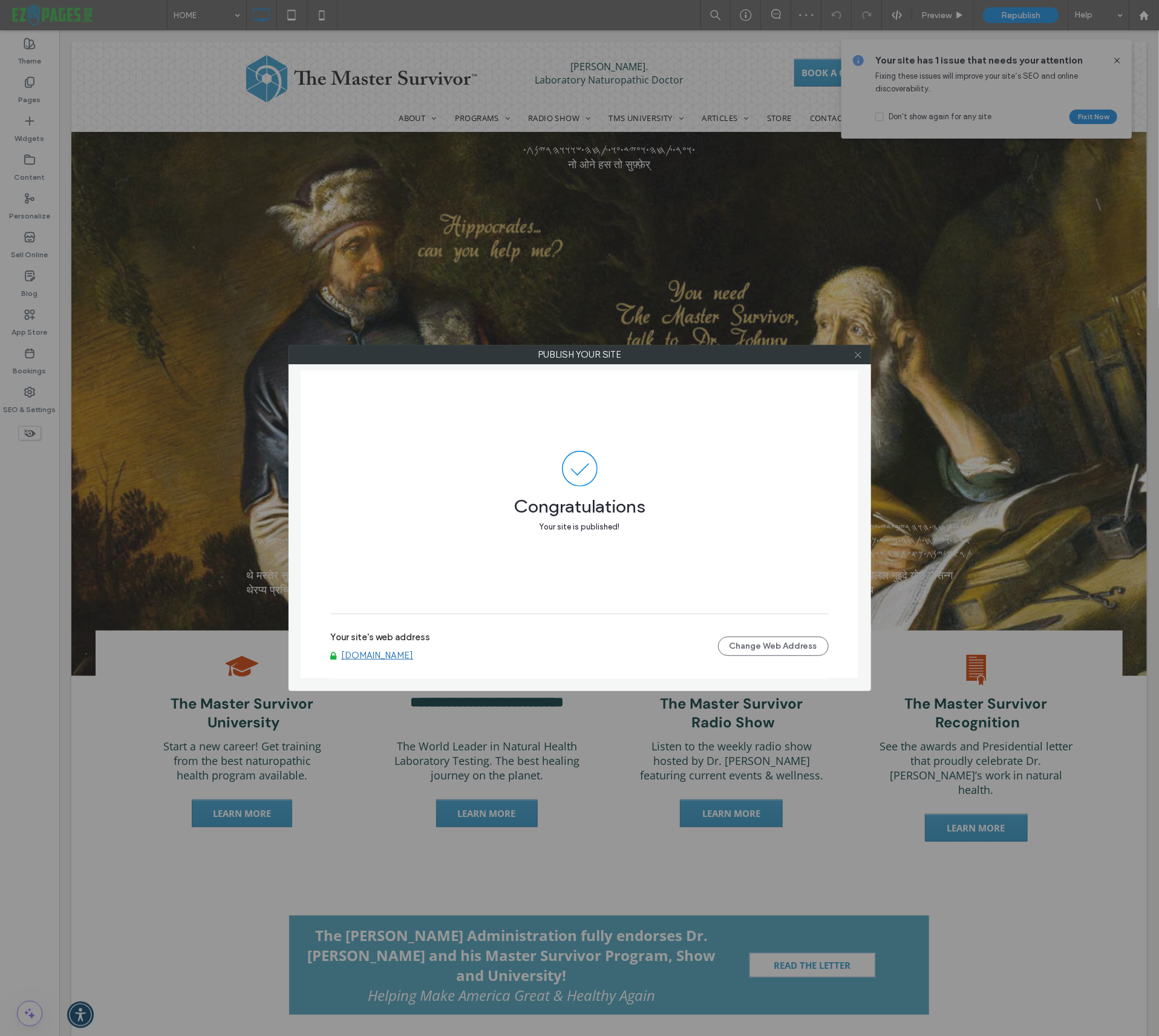
click at [857, 355] on icon at bounding box center [858, 354] width 9 height 9
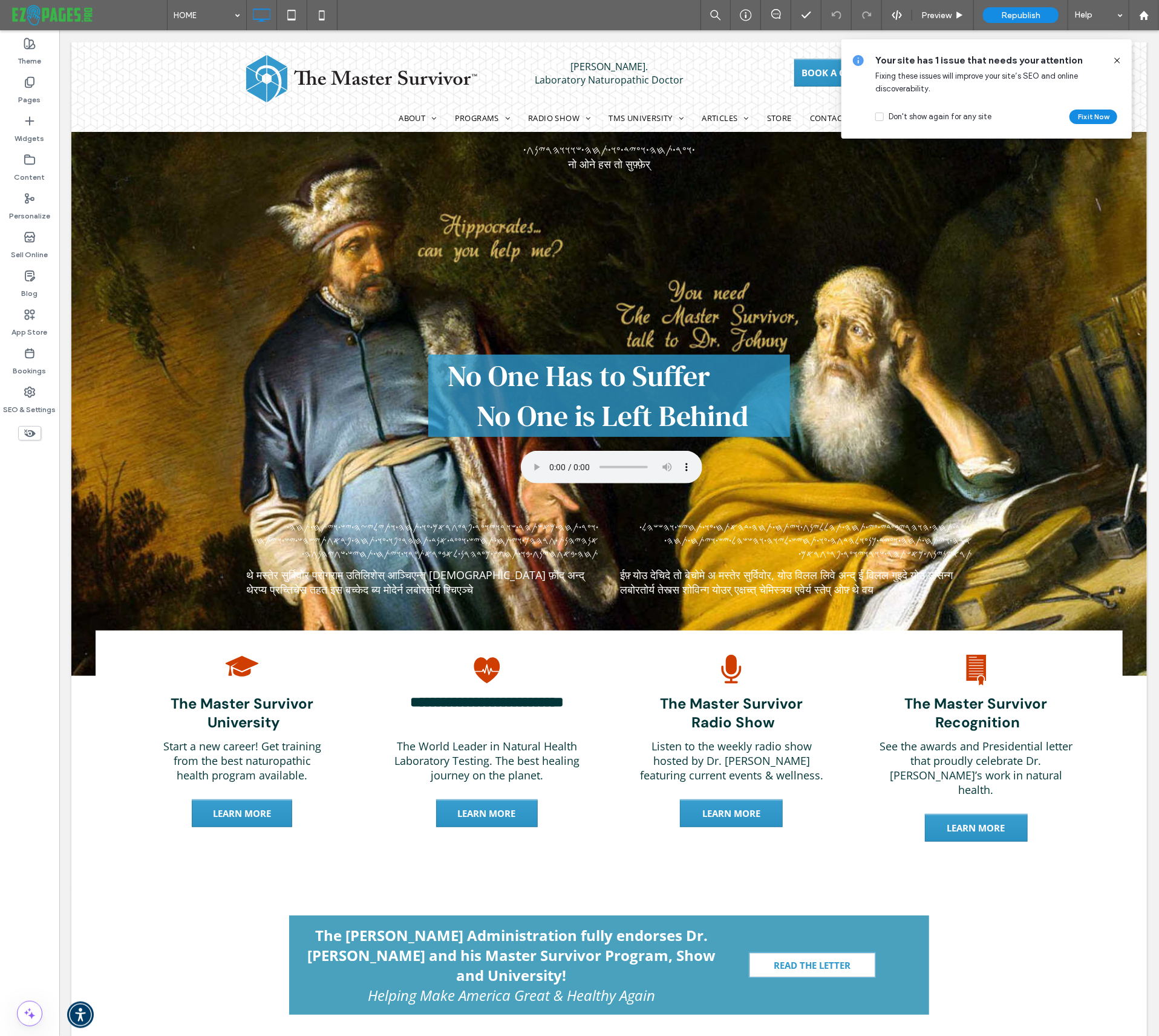
click at [1118, 61] on icon at bounding box center [1118, 60] width 10 height 10
click at [1118, 58] on icon at bounding box center [1118, 60] width 10 height 10
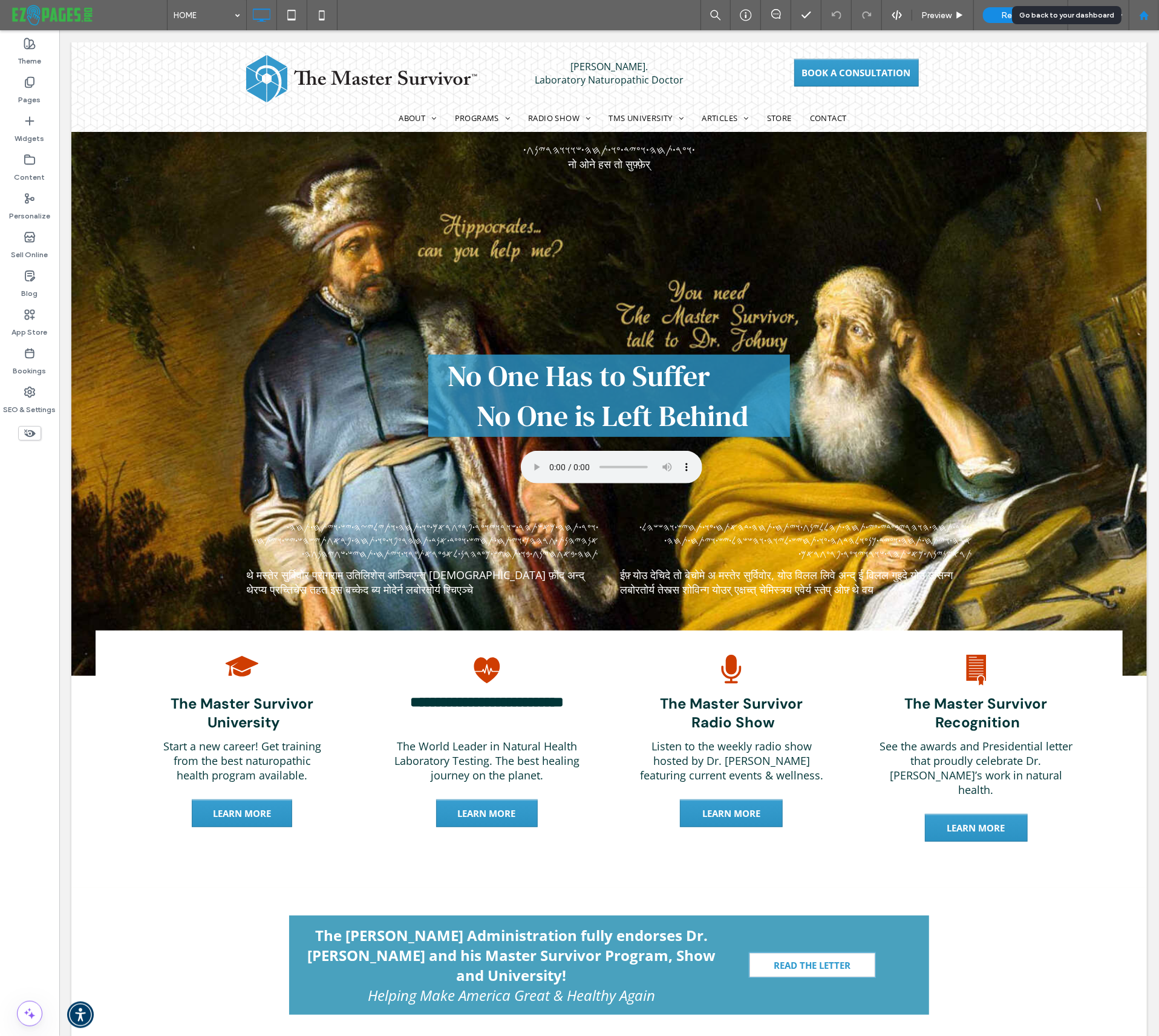
click at [1141, 12] on icon at bounding box center [1144, 15] width 10 height 10
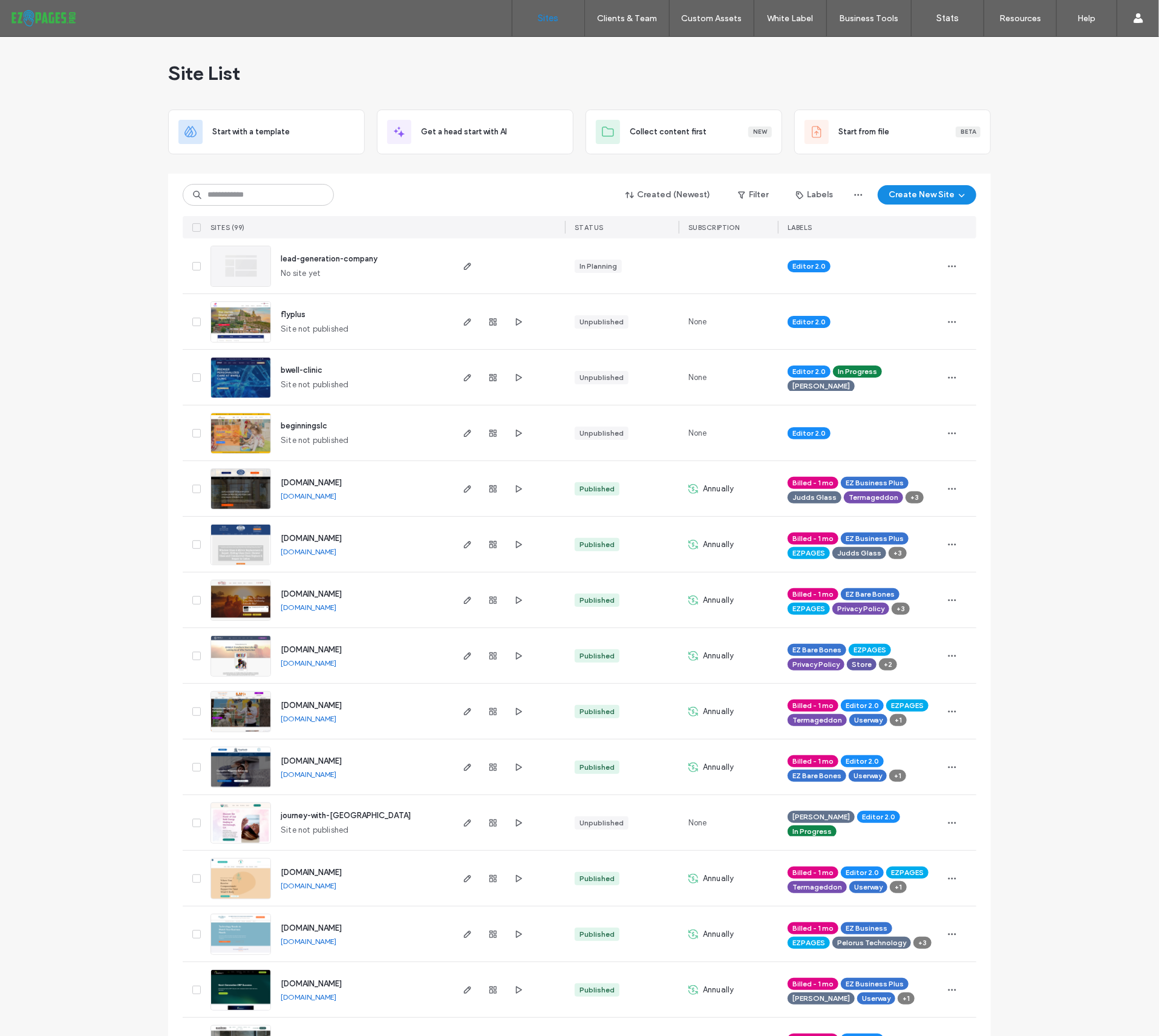
click at [345, 258] on span "lead-generation-company" at bounding box center [329, 258] width 97 height 9
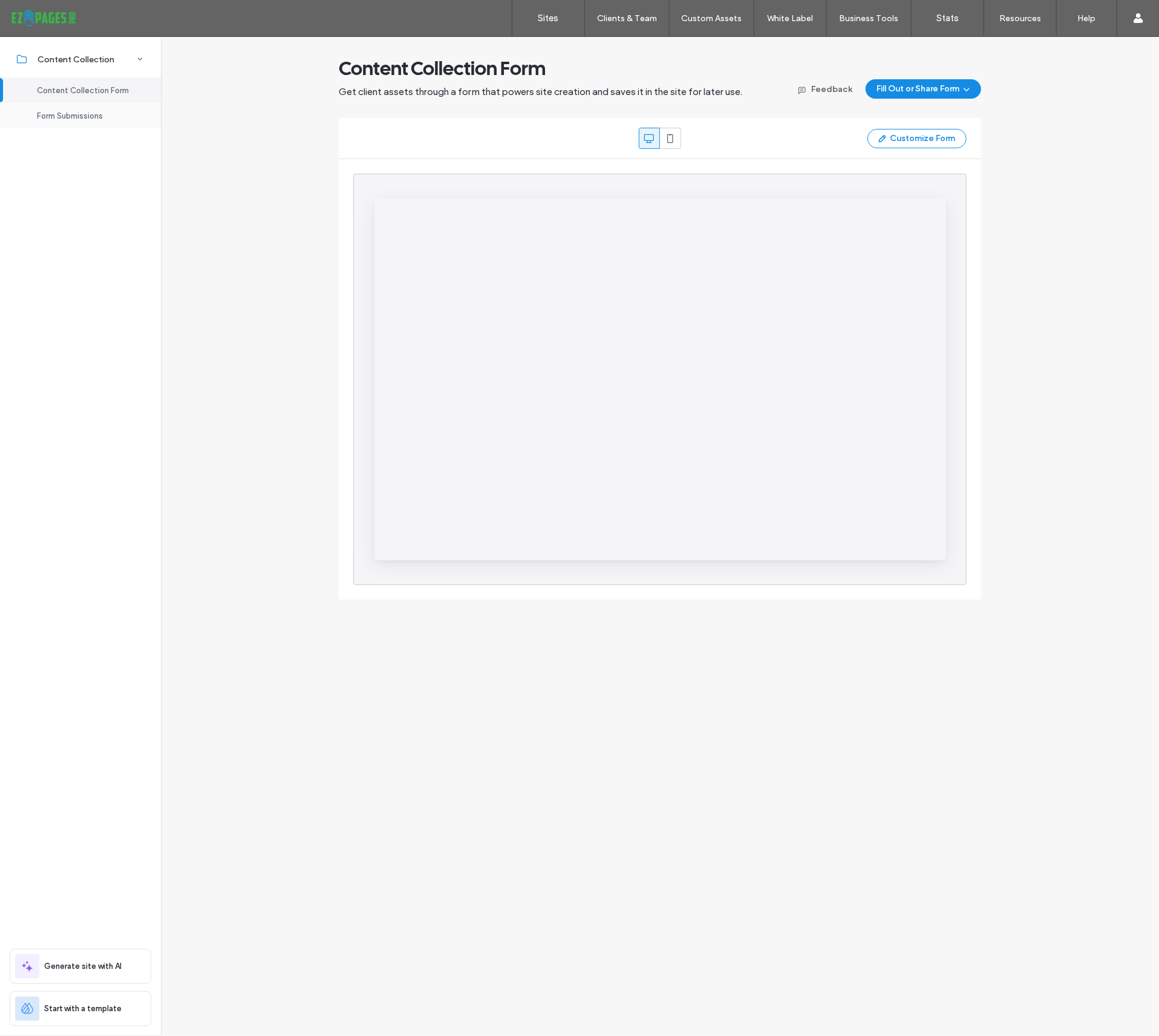
click at [64, 115] on span "Form Submissions" at bounding box center [70, 116] width 66 height 9
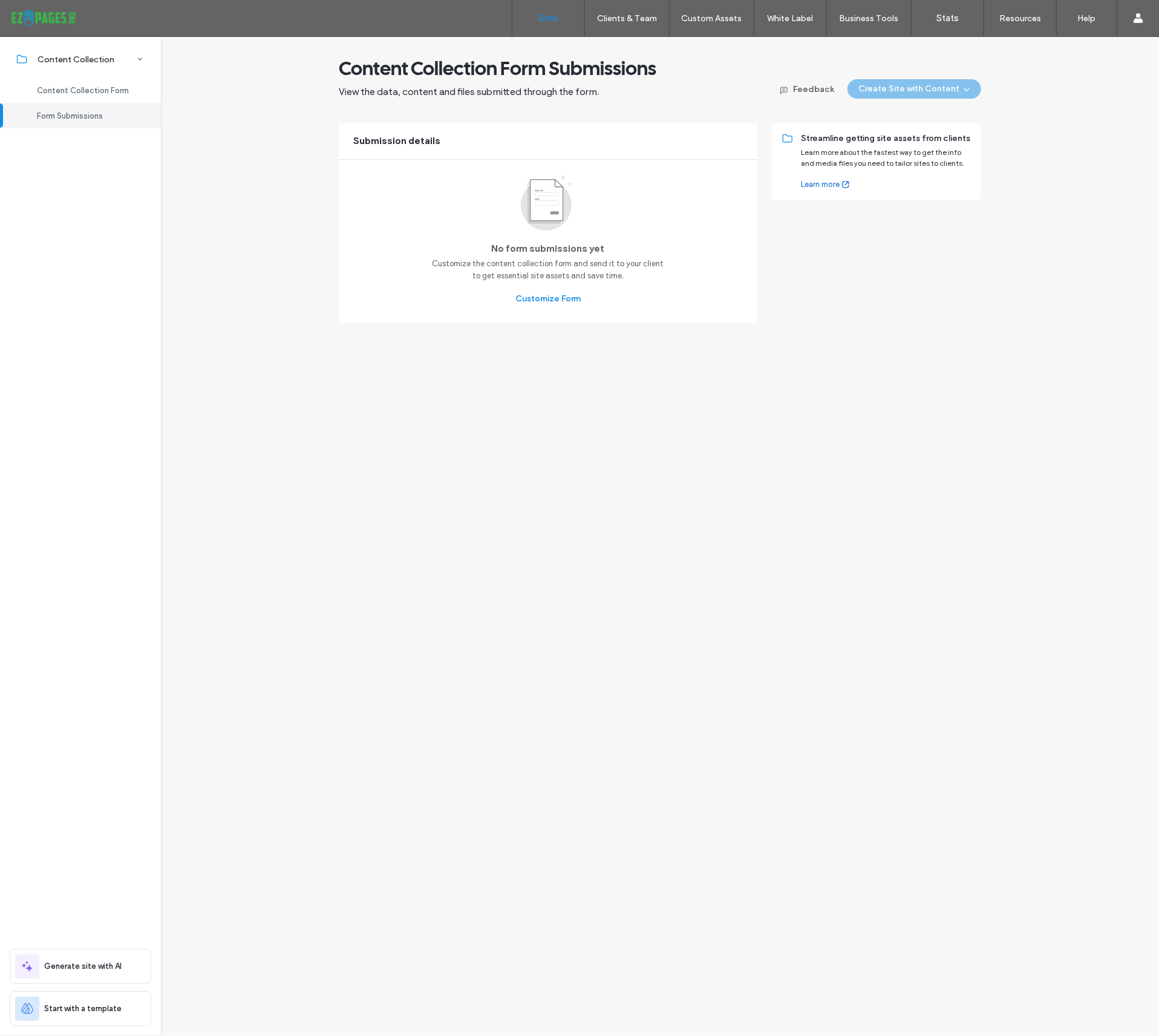
drag, startPoint x: 565, startPoint y: 17, endPoint x: 512, endPoint y: 9, distance: 53.6
click at [565, 17] on link "Sites" at bounding box center [548, 18] width 72 height 37
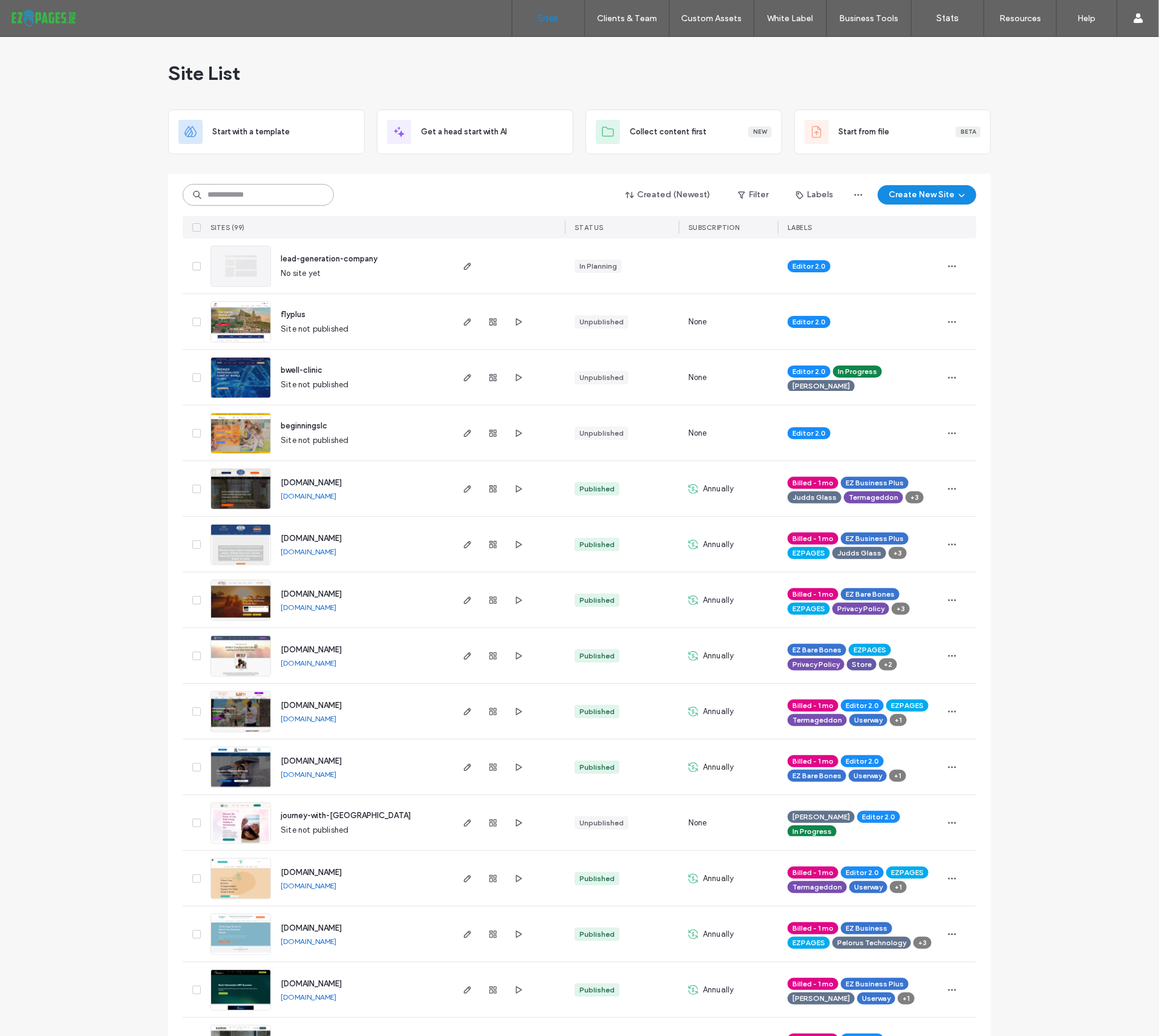
click at [253, 189] on input at bounding box center [258, 195] width 151 height 22
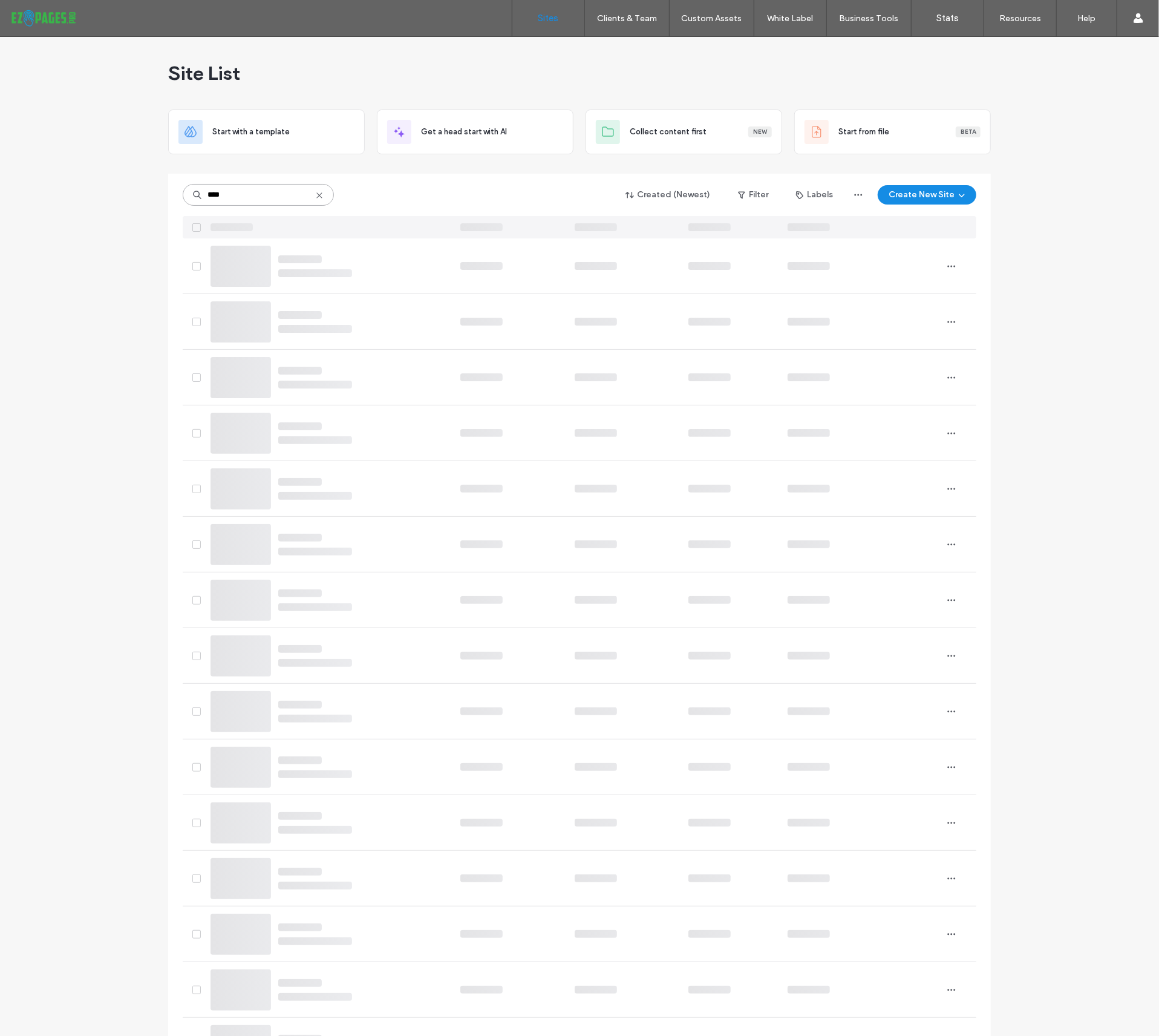
type input "****"
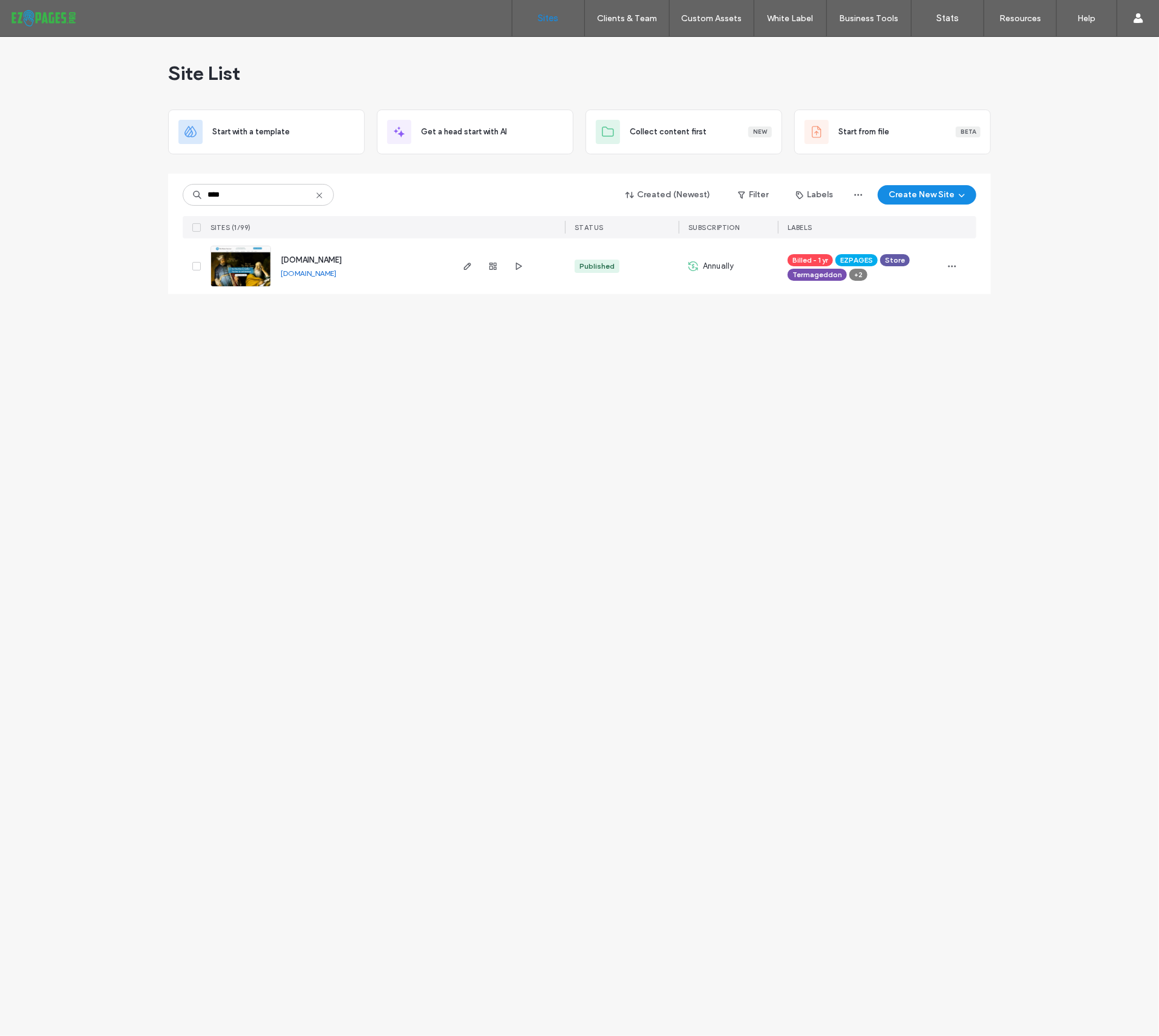
click at [335, 255] on span "[DOMAIN_NAME]" at bounding box center [311, 259] width 61 height 9
